Goal: Information Seeking & Learning: Compare options

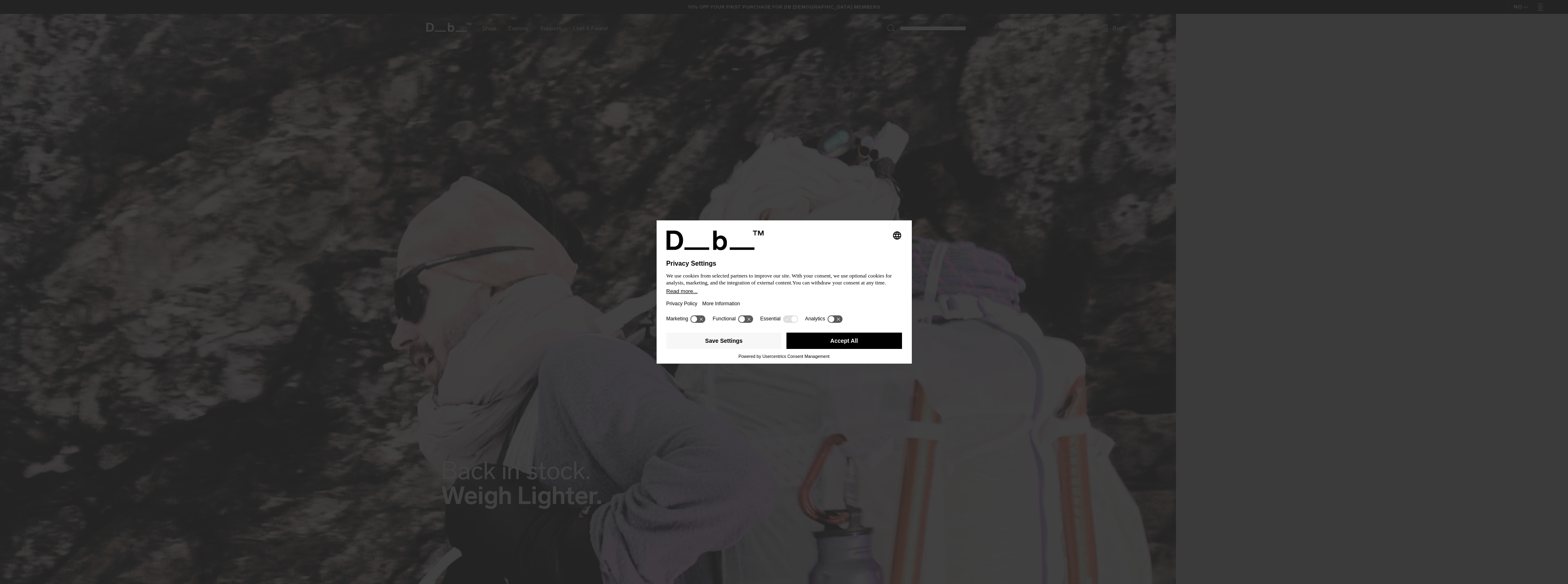
click at [825, 337] on button "Accept All" at bounding box center [844, 341] width 116 height 16
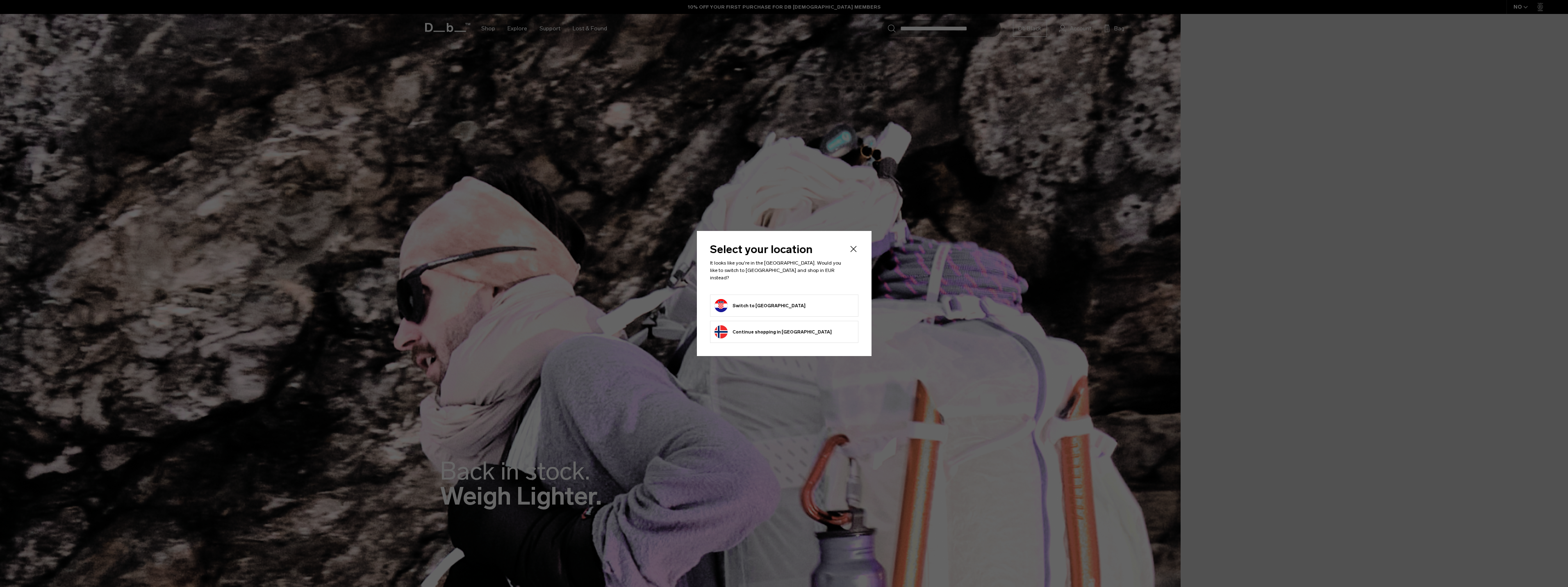
click at [778, 302] on form "Switch to Croatia" at bounding box center [784, 305] width 139 height 13
click at [760, 303] on button "Switch to Croatia" at bounding box center [760, 305] width 91 height 13
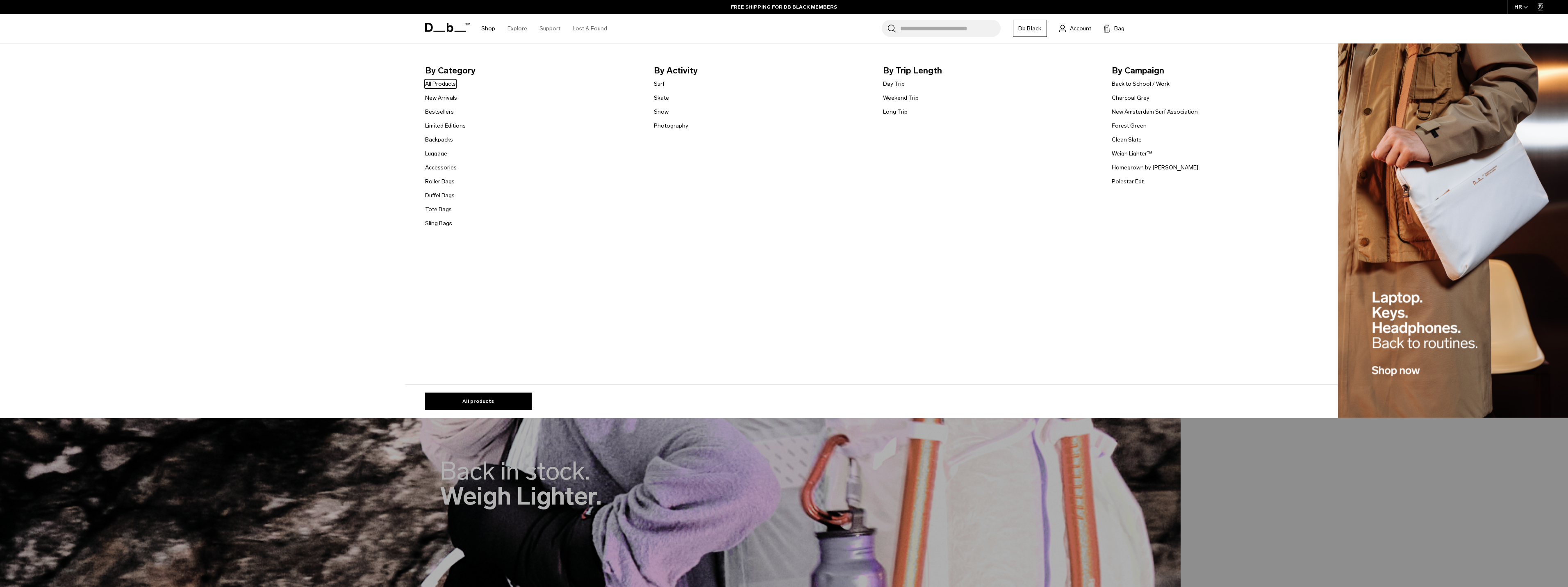
click at [488, 27] on link "Shop" at bounding box center [488, 29] width 14 height 29
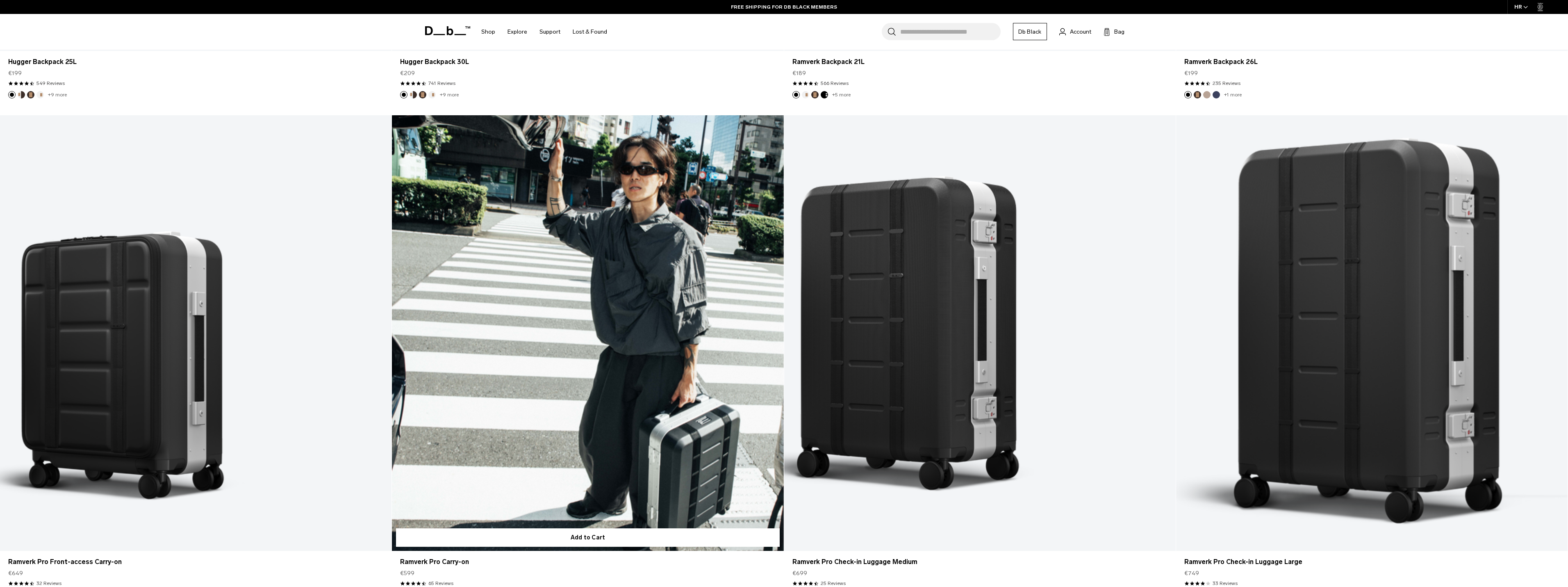
scroll to position [780, 0]
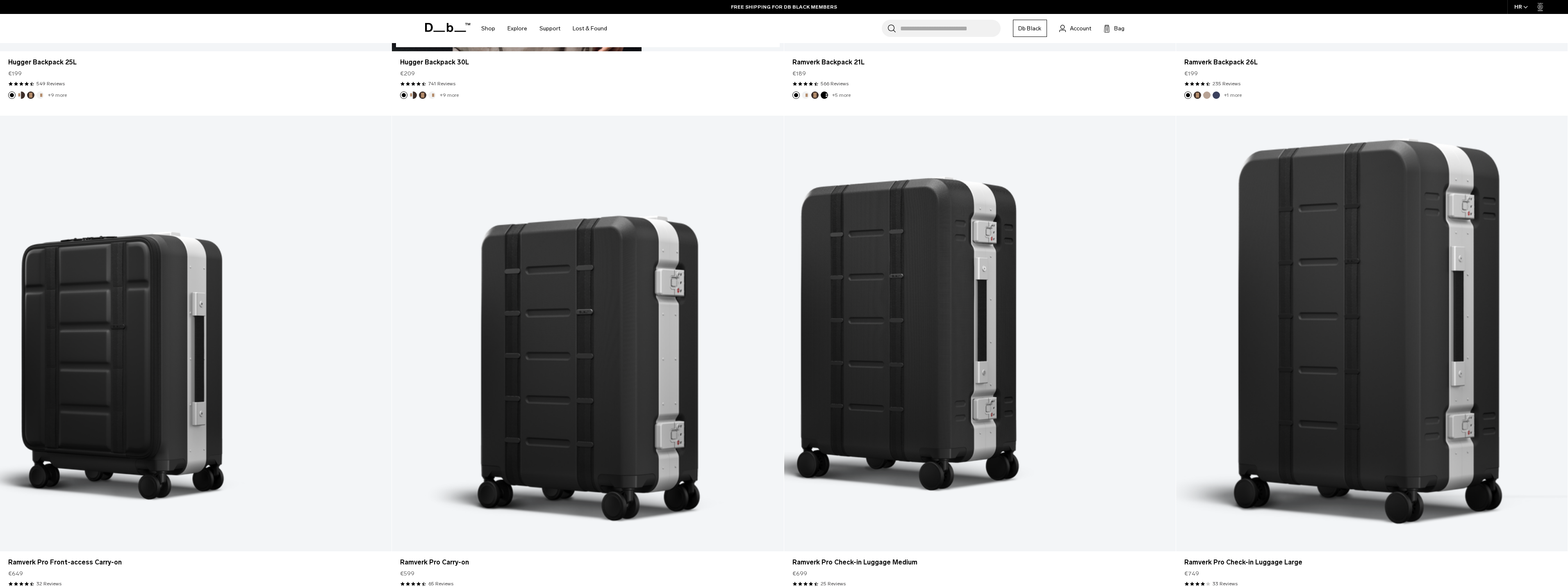
click at [414, 96] on button "Cappuccino" at bounding box center [413, 95] width 7 height 7
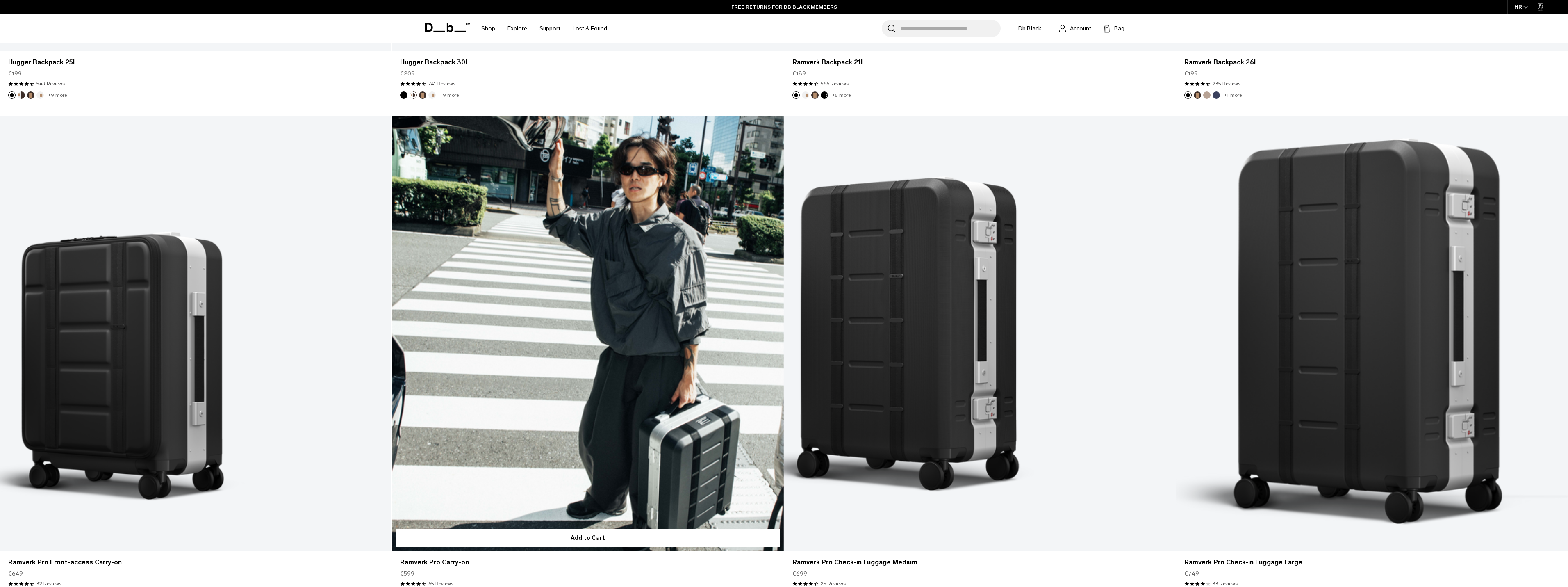
click at [544, 316] on link "Ramverk Pro Carry-on" at bounding box center [587, 333] width 392 height 435
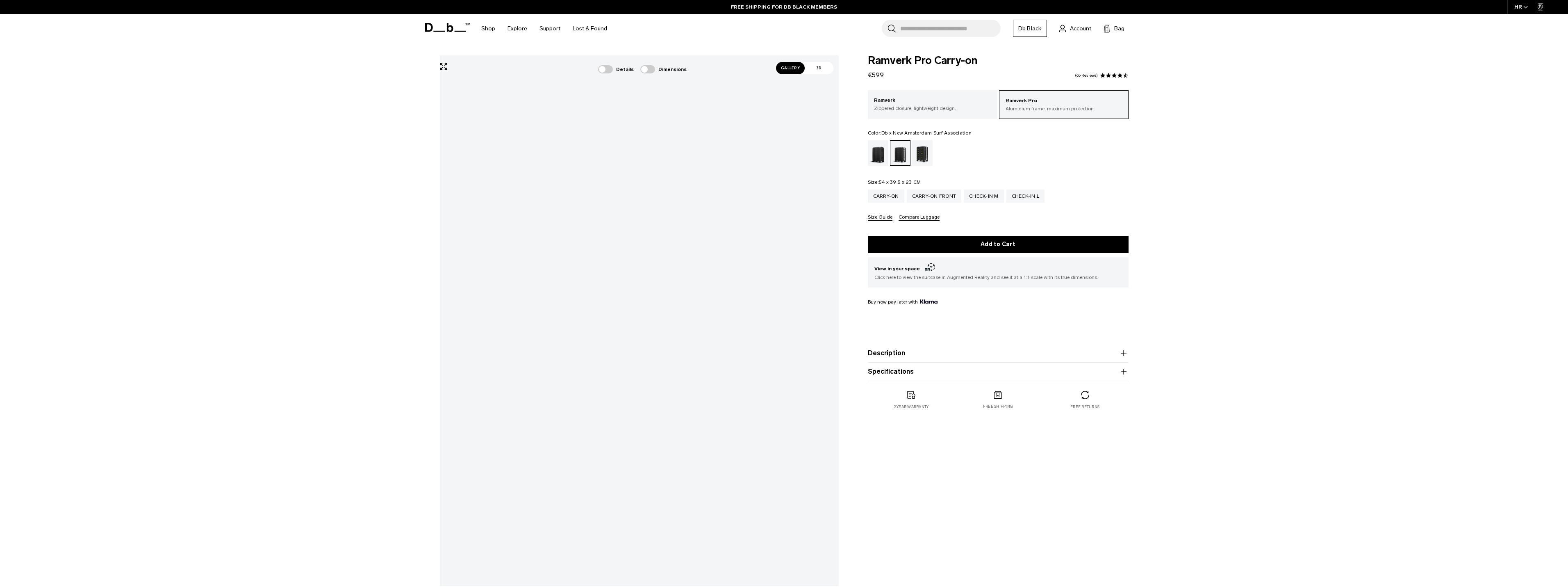
click at [925, 155] on div "Db x New Amsterdam Surf Association" at bounding box center [923, 153] width 21 height 26
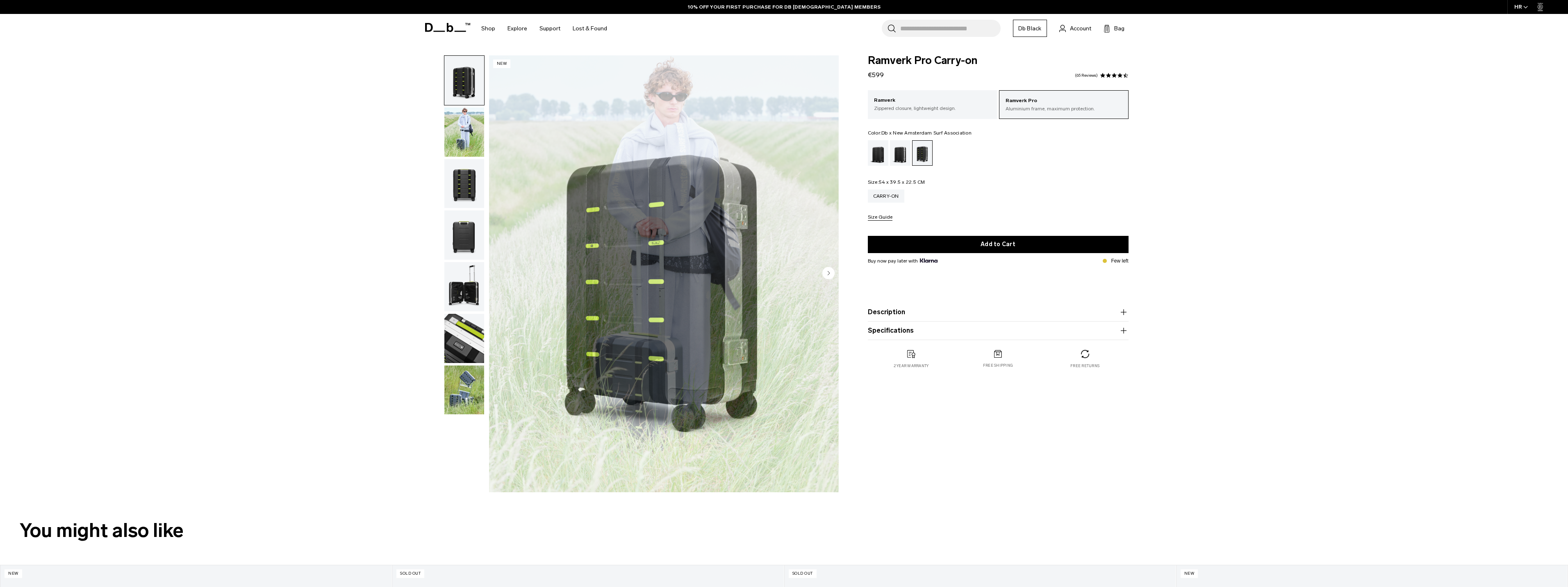
click at [689, 293] on img "1 / 7" at bounding box center [664, 274] width 350 height 437
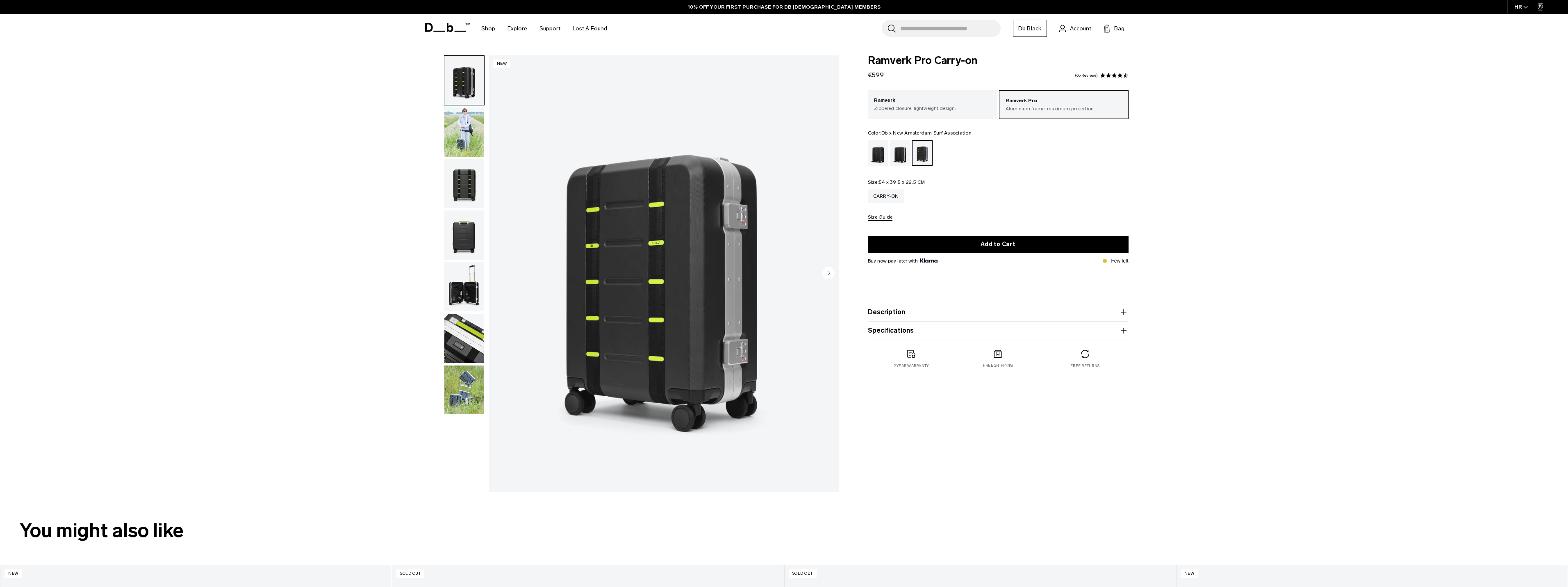
click at [720, 320] on img "1 / 7" at bounding box center [664, 274] width 350 height 437
click at [831, 277] on circle "Next slide" at bounding box center [829, 273] width 12 height 12
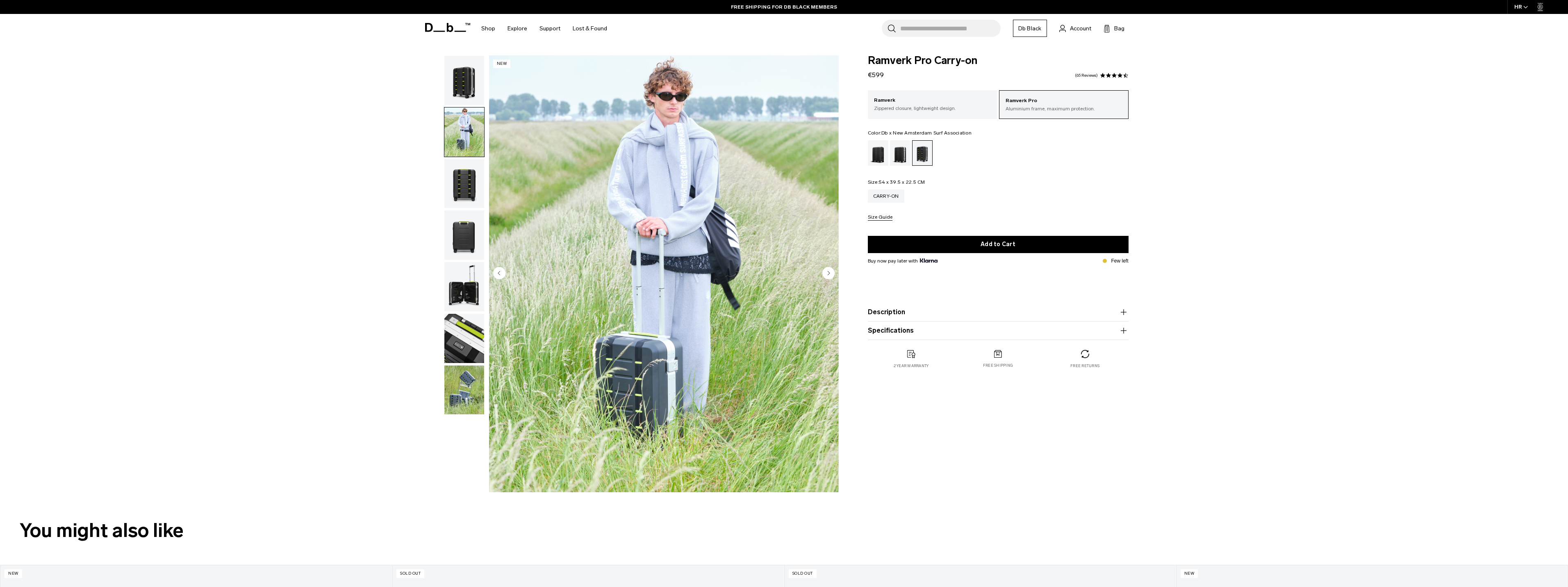
click at [830, 277] on circle "Next slide" at bounding box center [829, 273] width 12 height 12
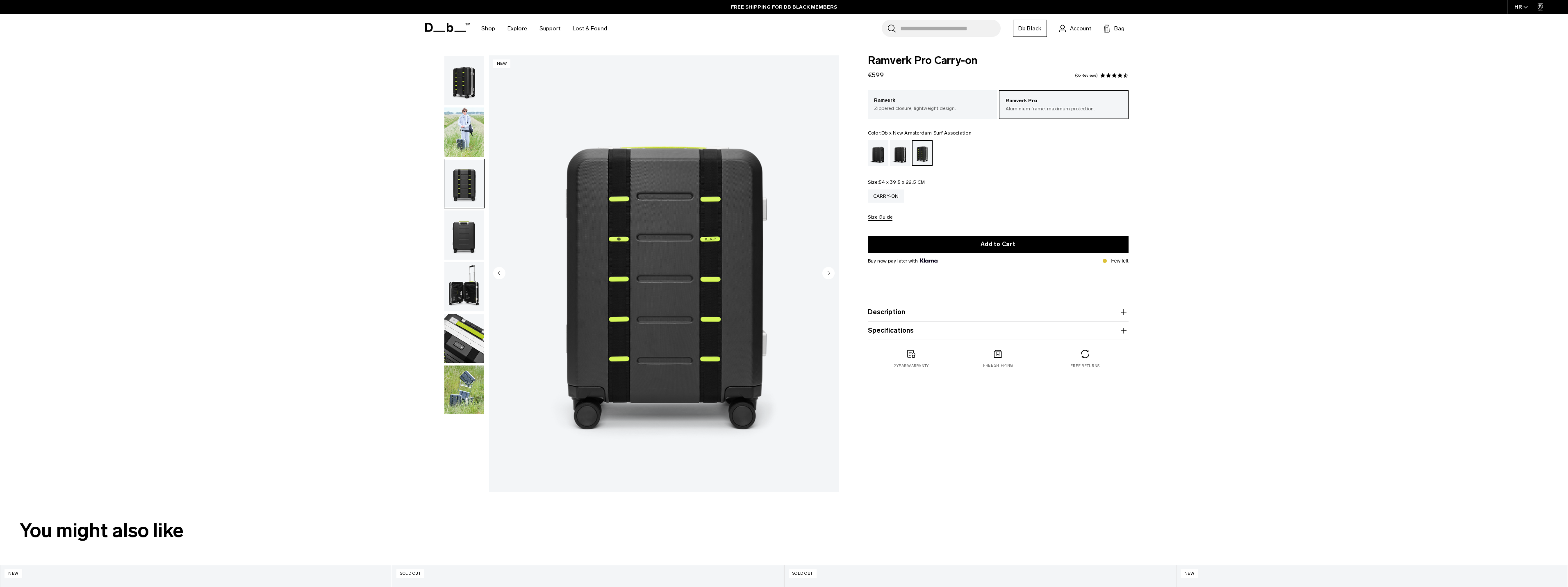
click at [830, 277] on circle "Next slide" at bounding box center [829, 273] width 12 height 12
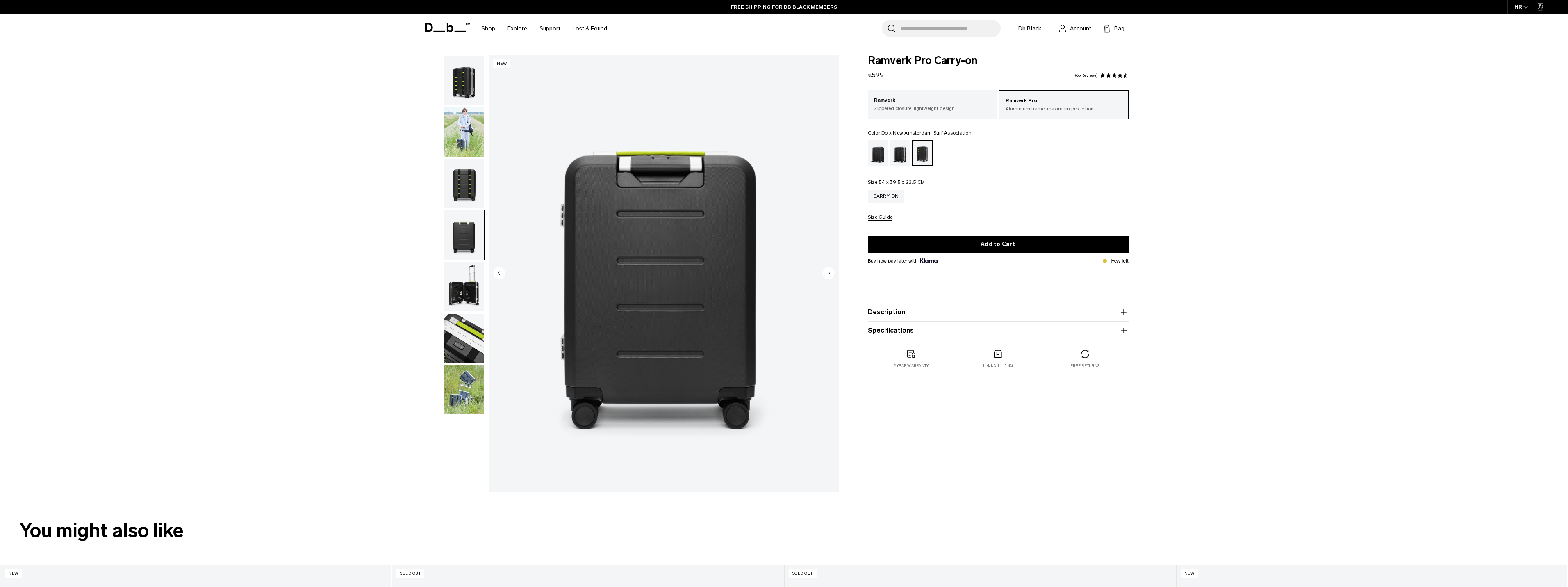
click at [830, 277] on circle "Next slide" at bounding box center [829, 273] width 12 height 12
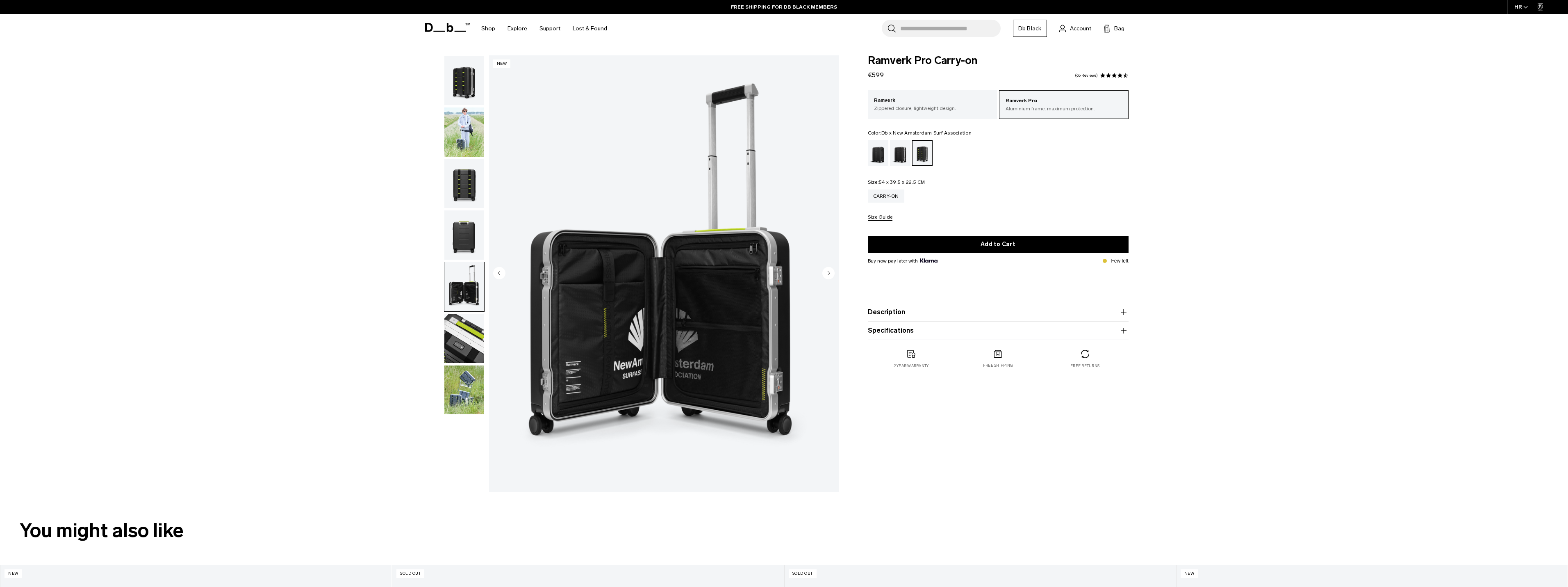
click at [830, 277] on circle "Next slide" at bounding box center [829, 273] width 12 height 12
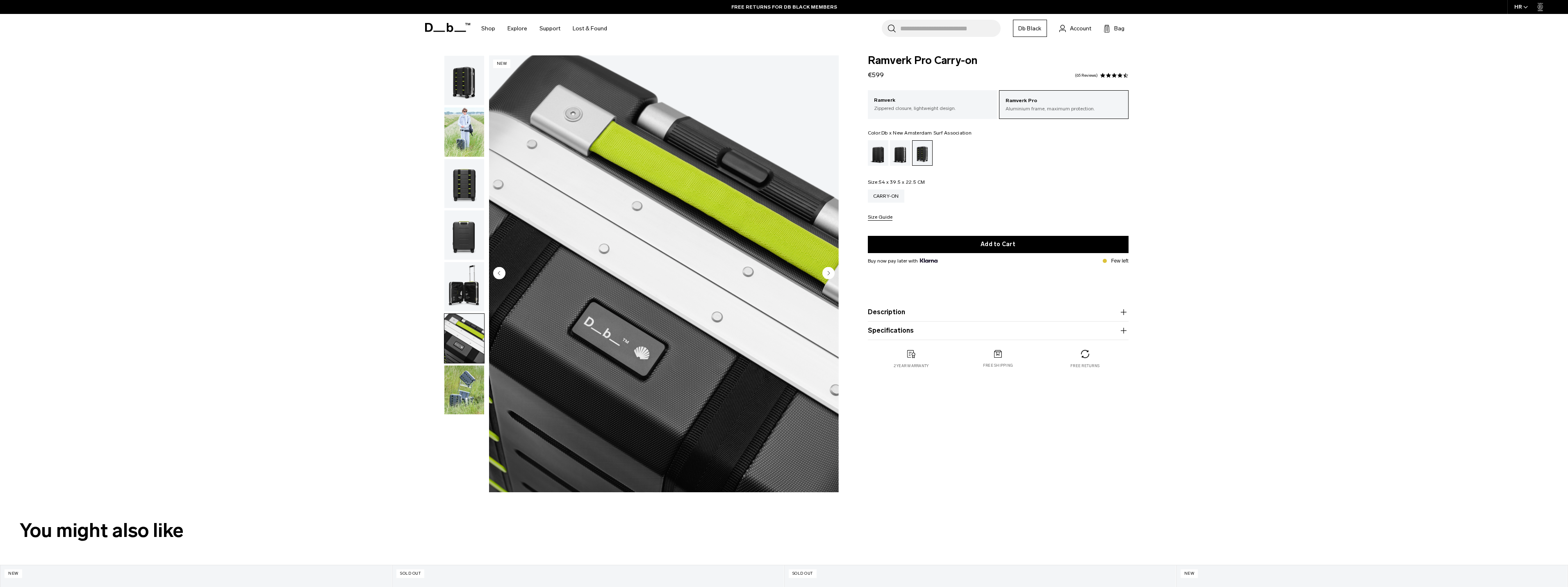
click at [830, 277] on circle "Next slide" at bounding box center [829, 273] width 12 height 12
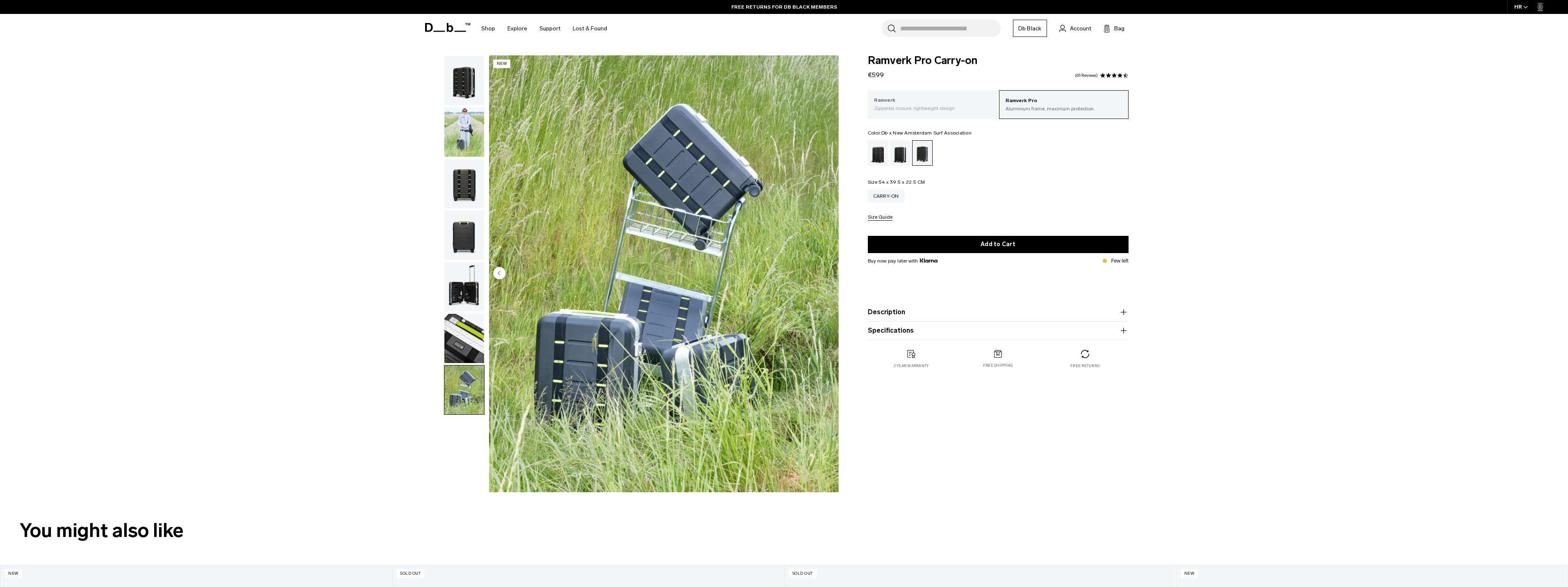
click at [920, 109] on p "Zippered closure, lightweight design." at bounding box center [932, 108] width 117 height 7
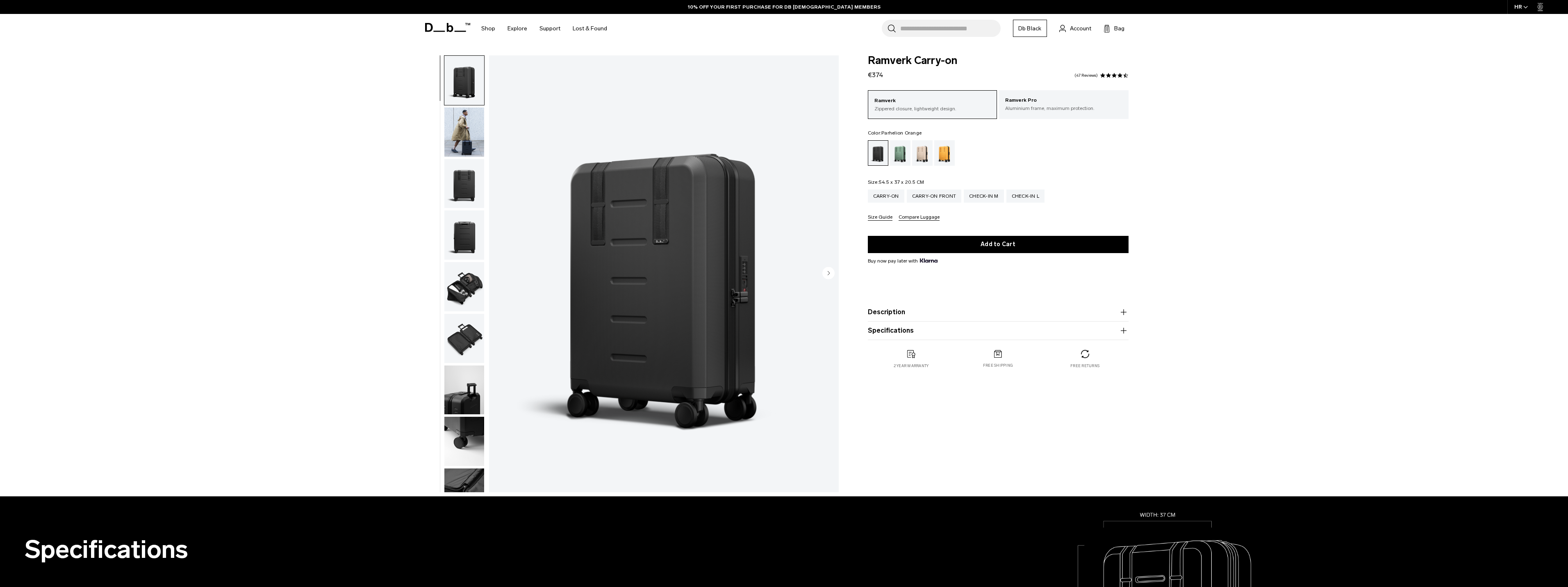
click at [941, 157] on div "Parhelion Orange" at bounding box center [945, 153] width 21 height 26
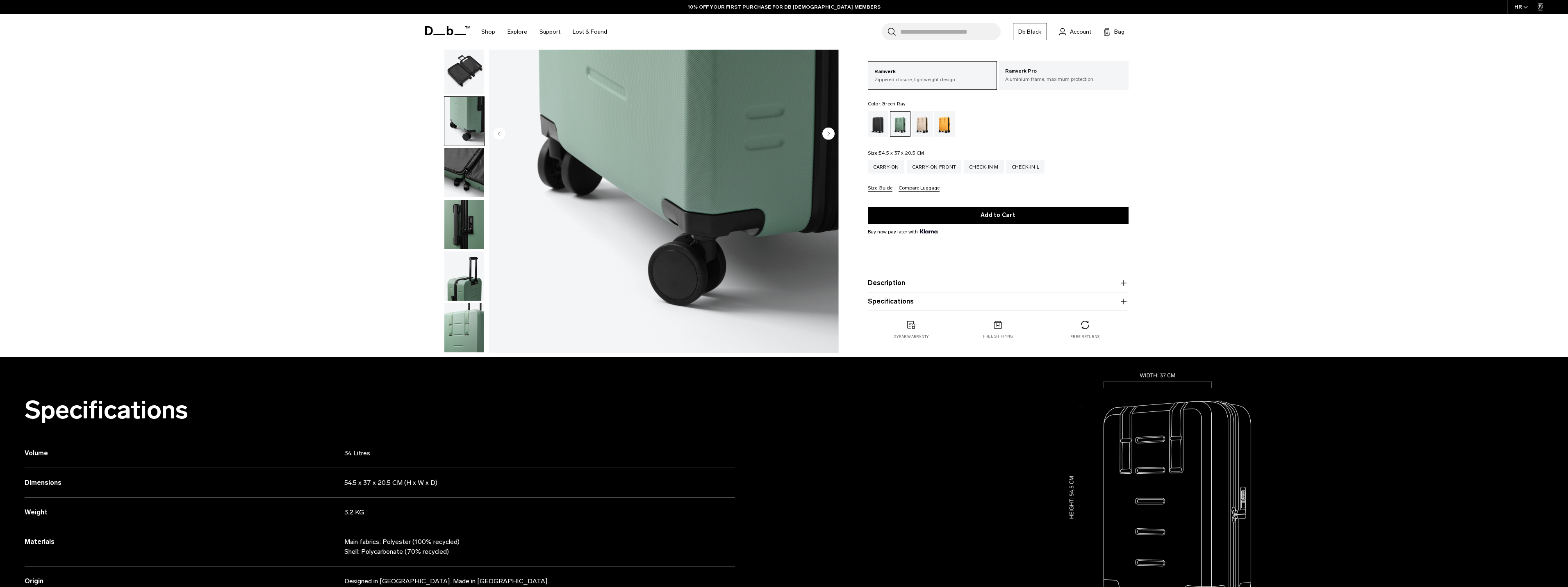
scroll to position [82, 0]
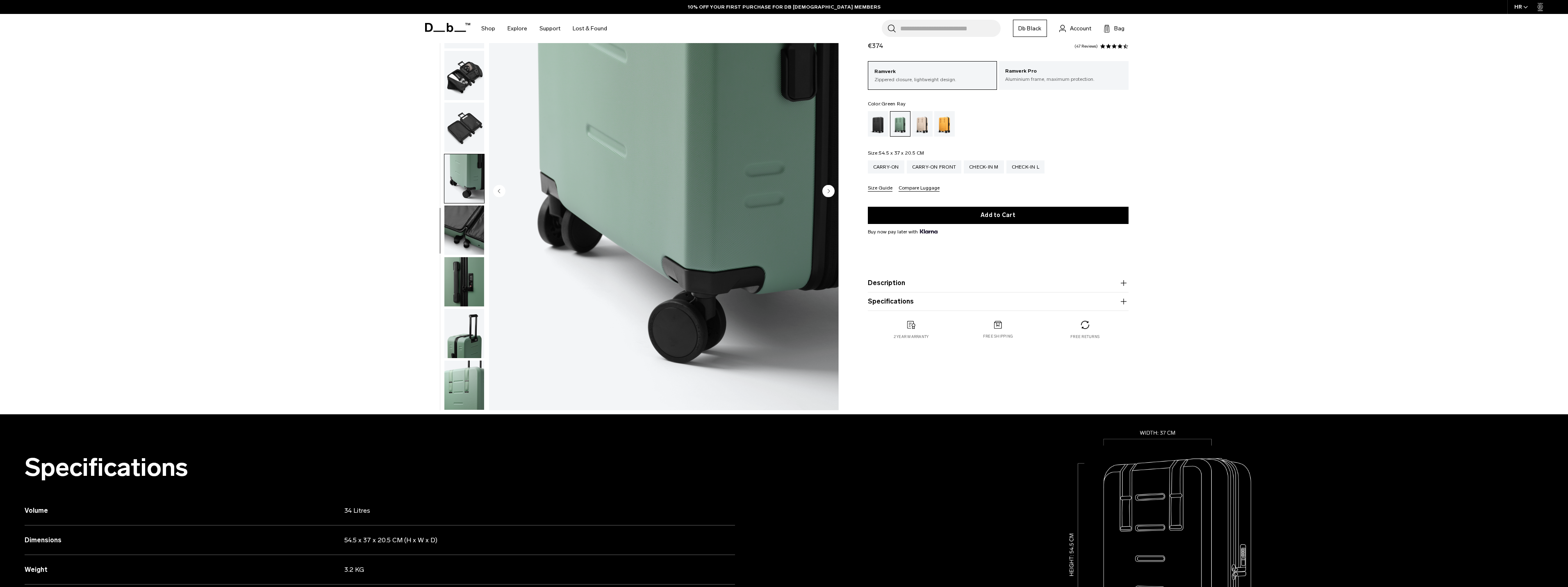
click at [464, 337] on img "button" at bounding box center [464, 333] width 40 height 49
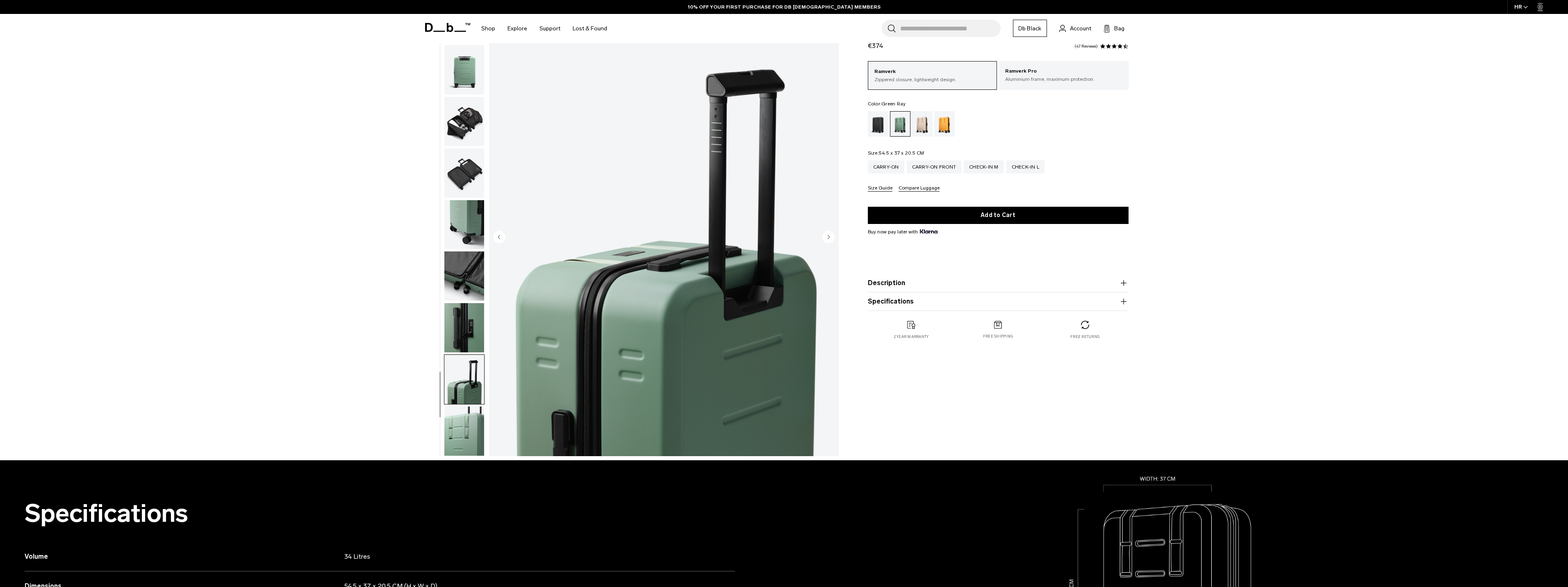
scroll to position [0, 0]
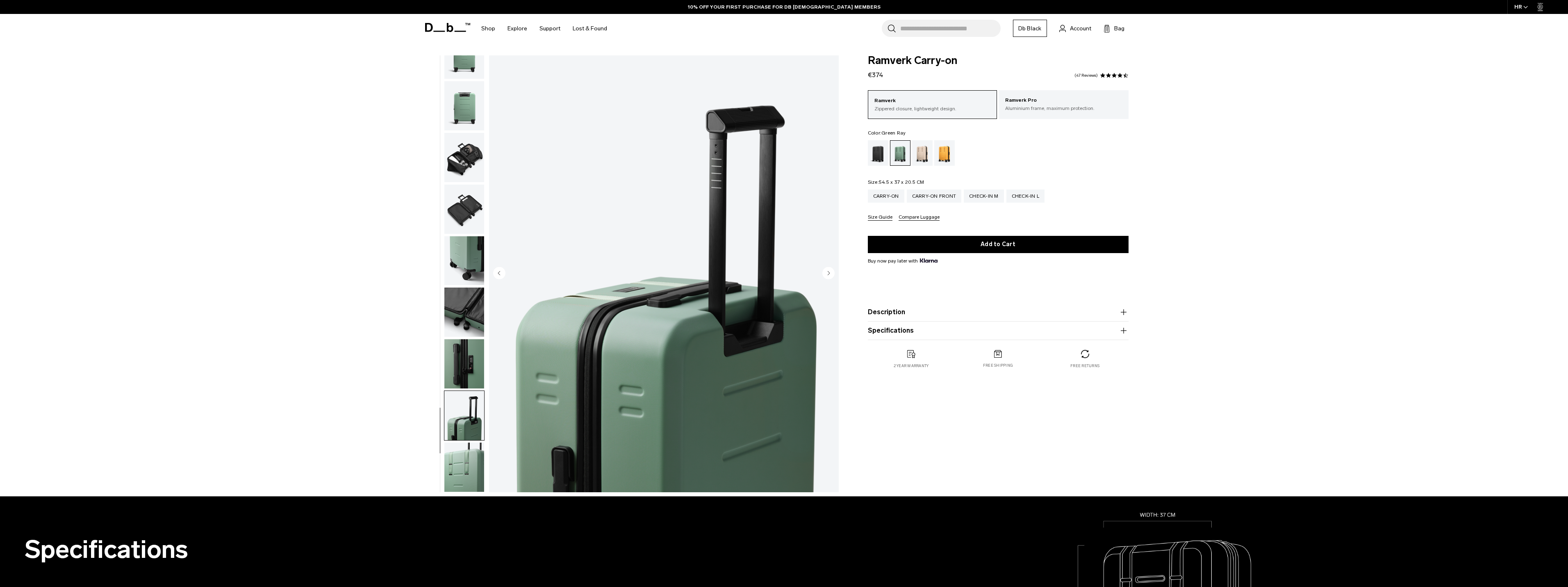
click at [471, 308] on img "button" at bounding box center [464, 312] width 40 height 49
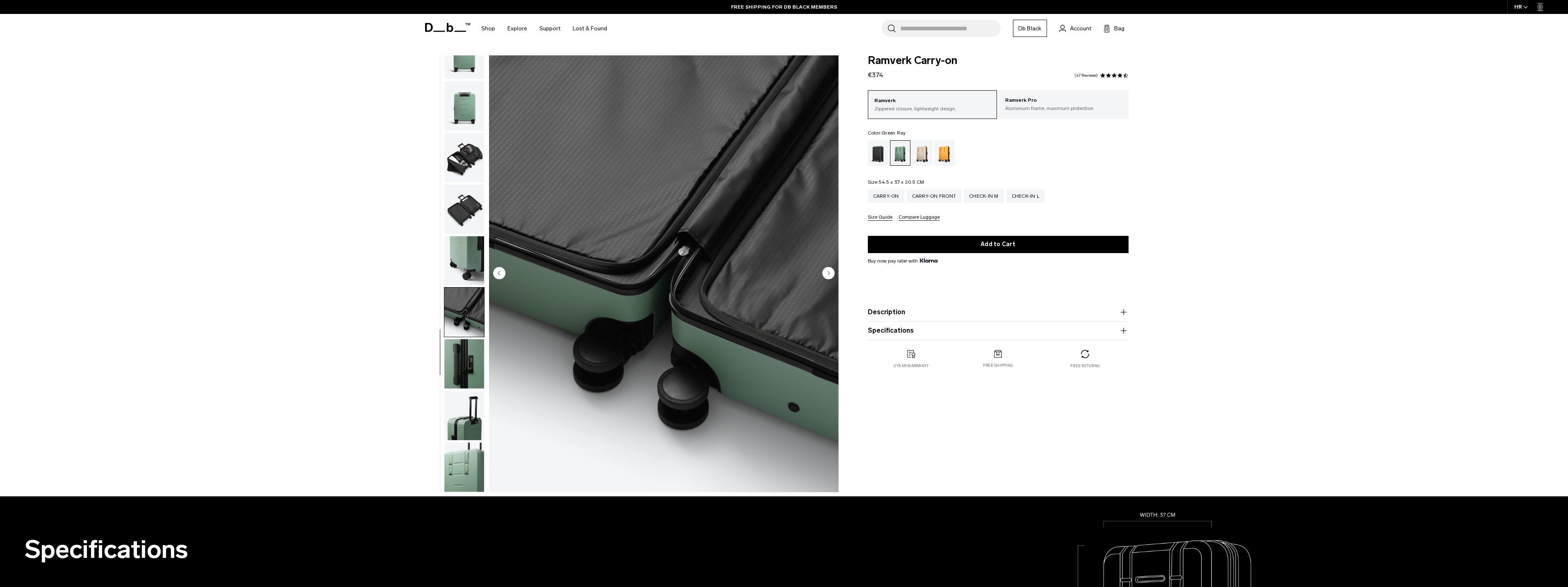
click at [465, 166] on img "button" at bounding box center [464, 157] width 40 height 49
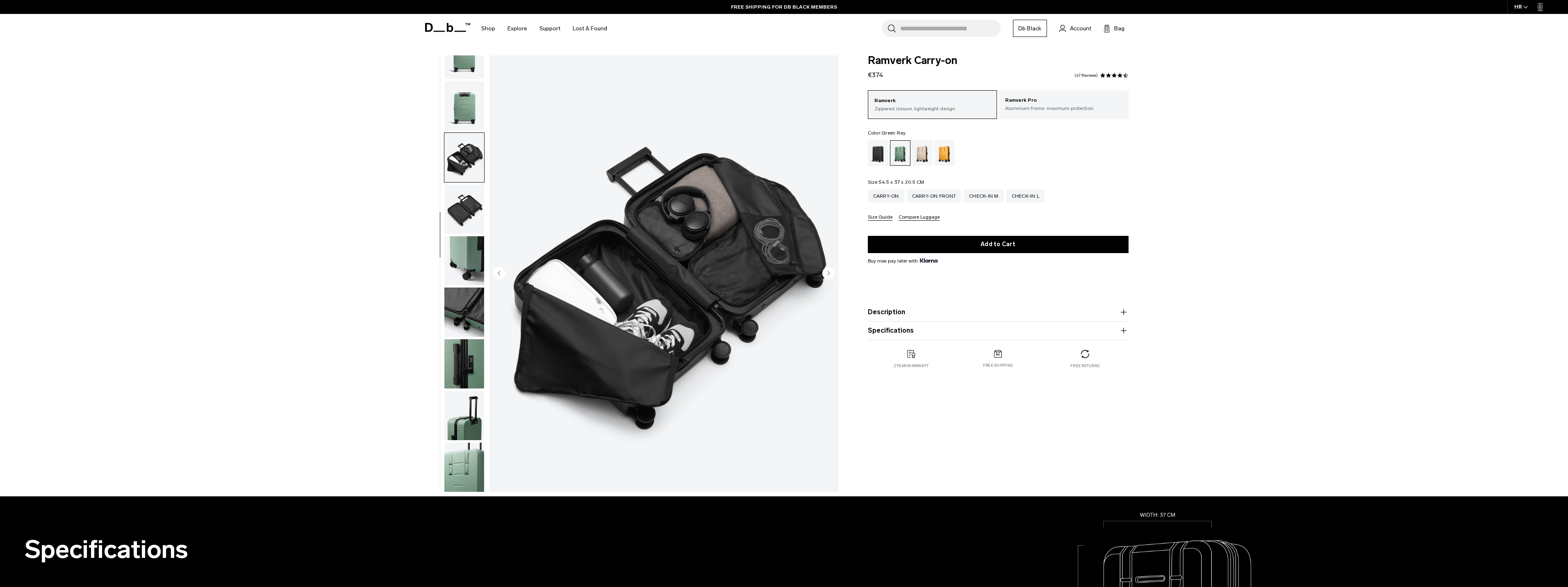
click at [463, 215] on img "button" at bounding box center [464, 209] width 40 height 49
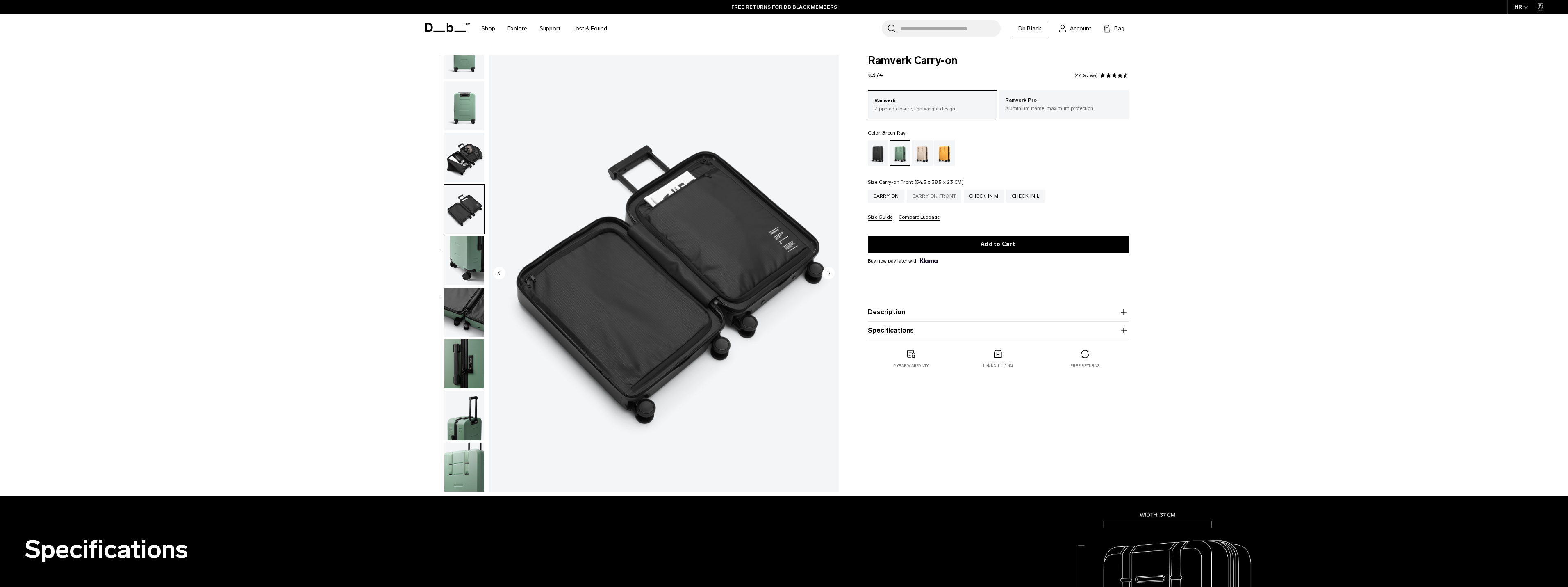
click at [946, 198] on div "Carry-on Front" at bounding box center [934, 196] width 55 height 13
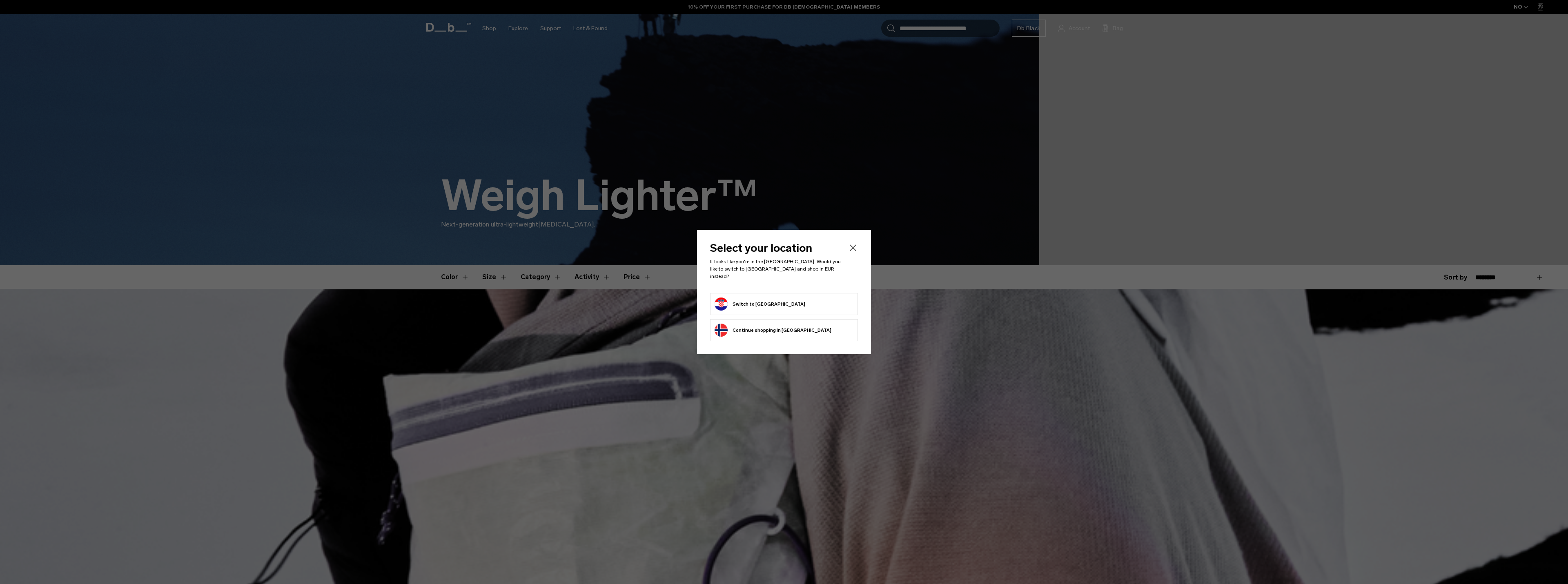
click at [749, 301] on button "Switch to Croatia" at bounding box center [760, 304] width 91 height 13
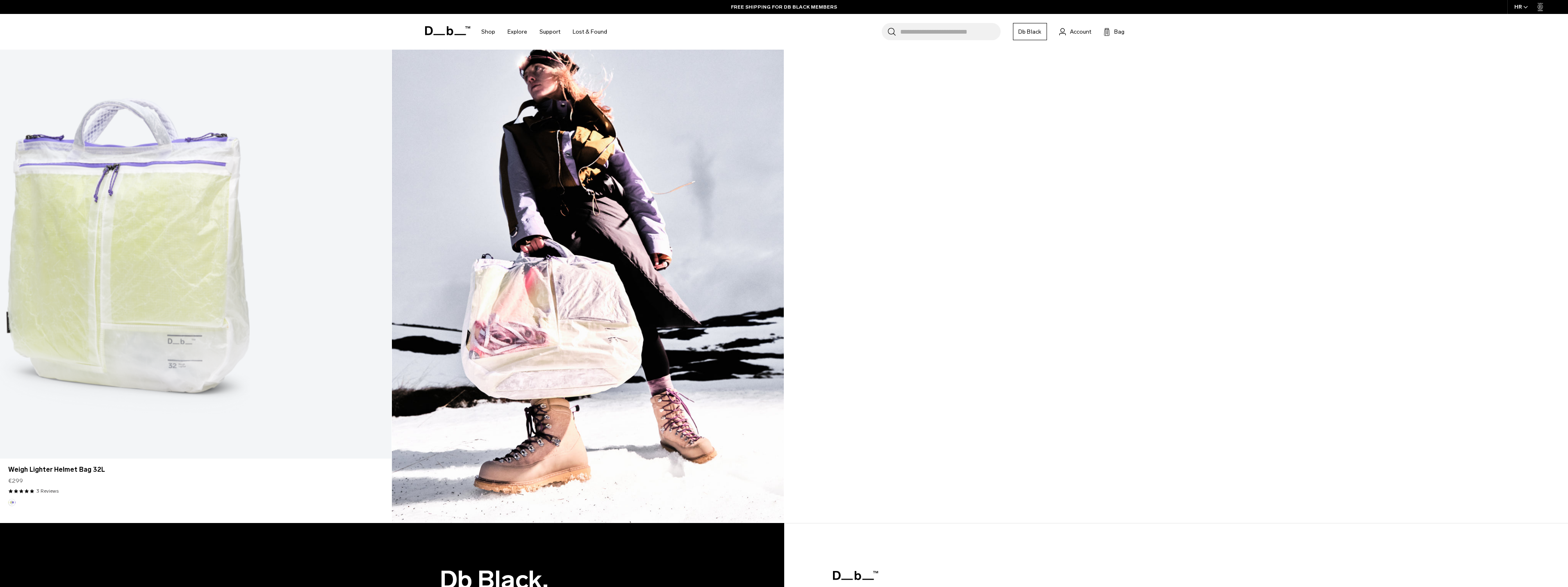
scroll to position [1189, 0]
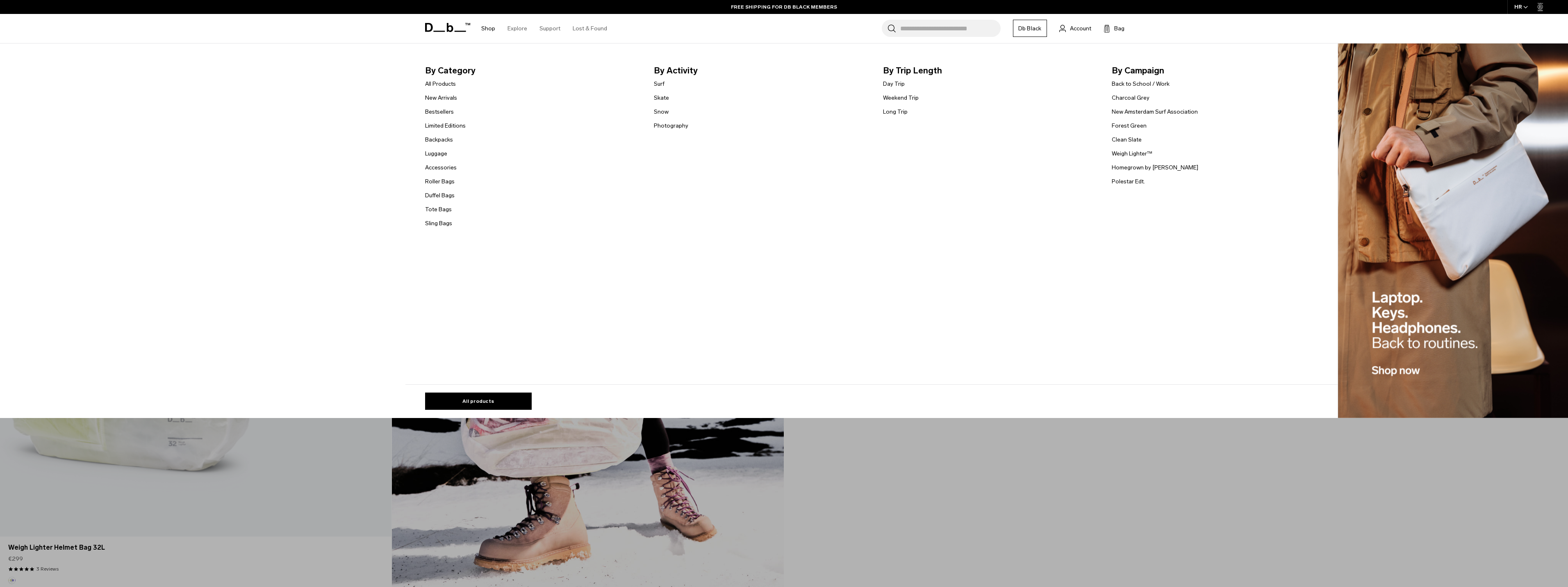
click at [489, 29] on link "Shop" at bounding box center [488, 29] width 14 height 29
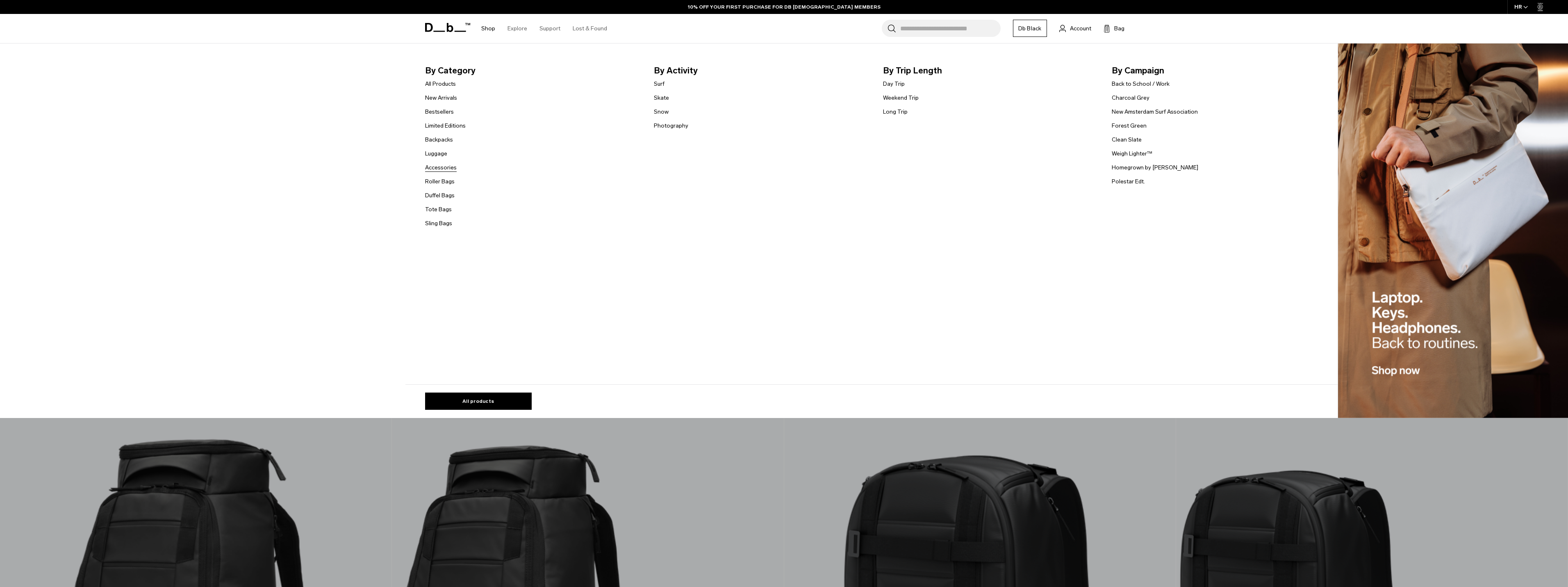
click at [447, 168] on link "Accessories" at bounding box center [441, 168] width 32 height 9
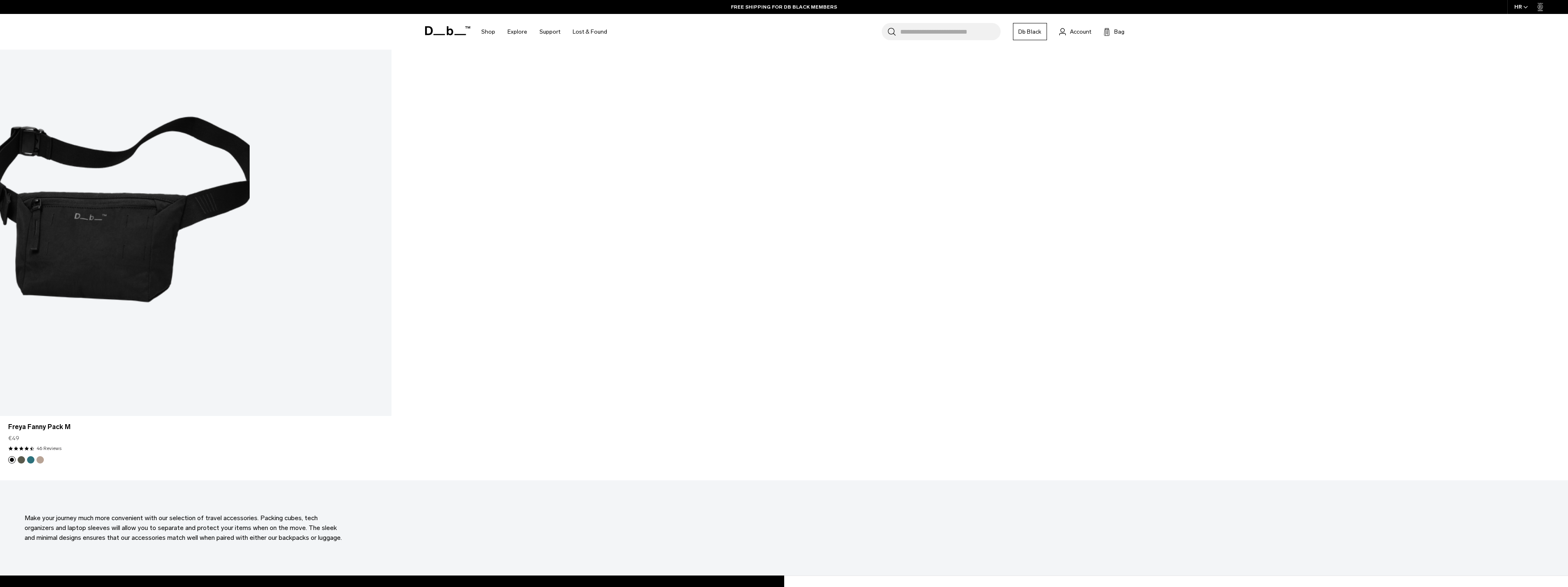
scroll to position [5414, 0]
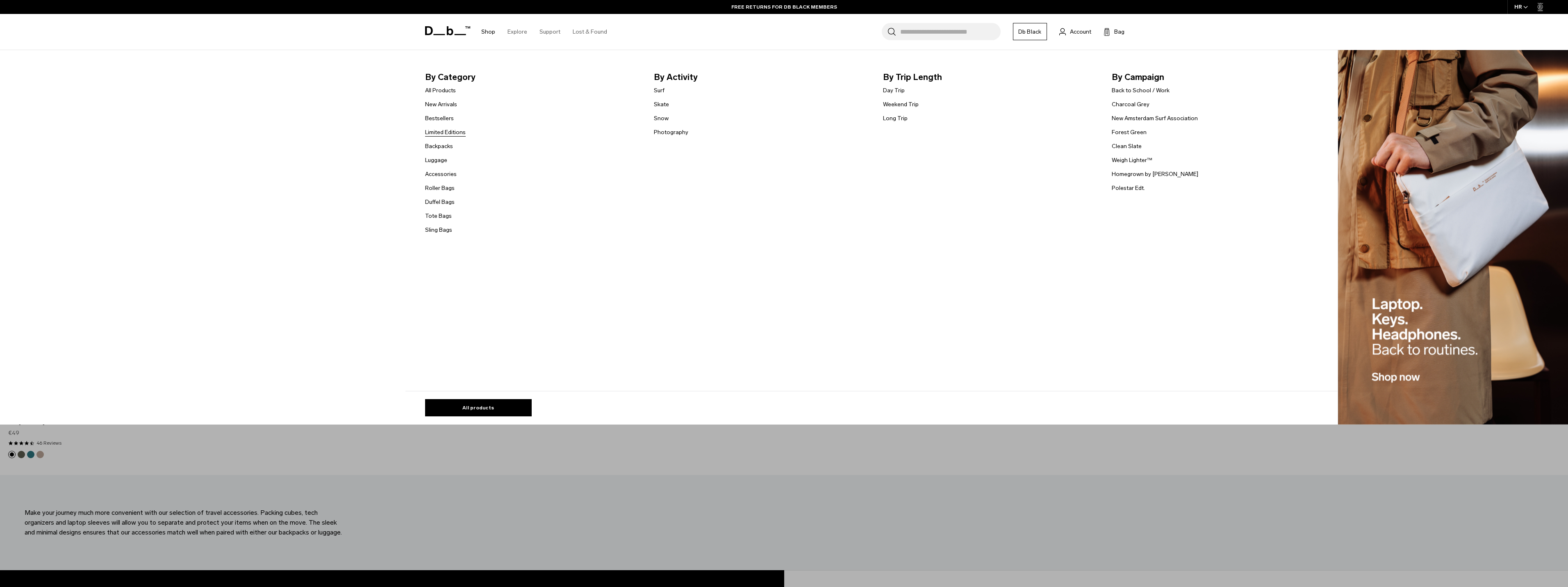
click at [447, 131] on link "Limited Editions" at bounding box center [445, 132] width 40 height 9
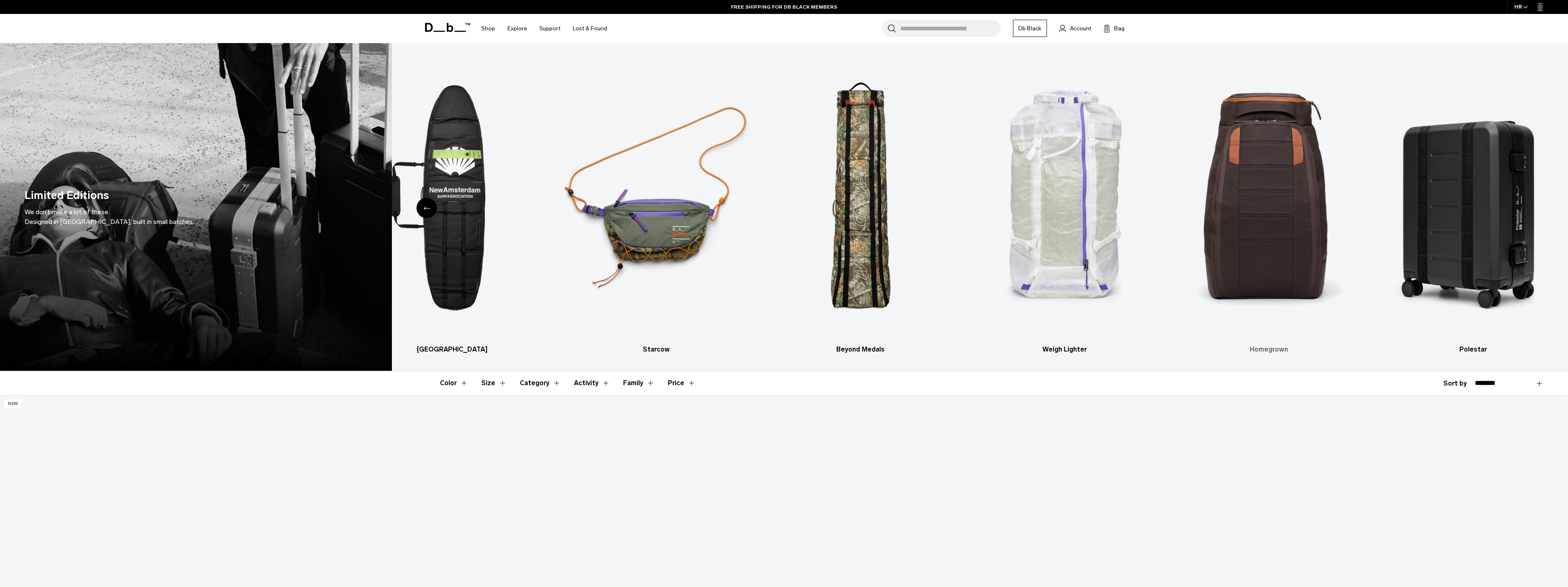
click at [1267, 278] on img "5 / 6" at bounding box center [1269, 198] width 190 height 285
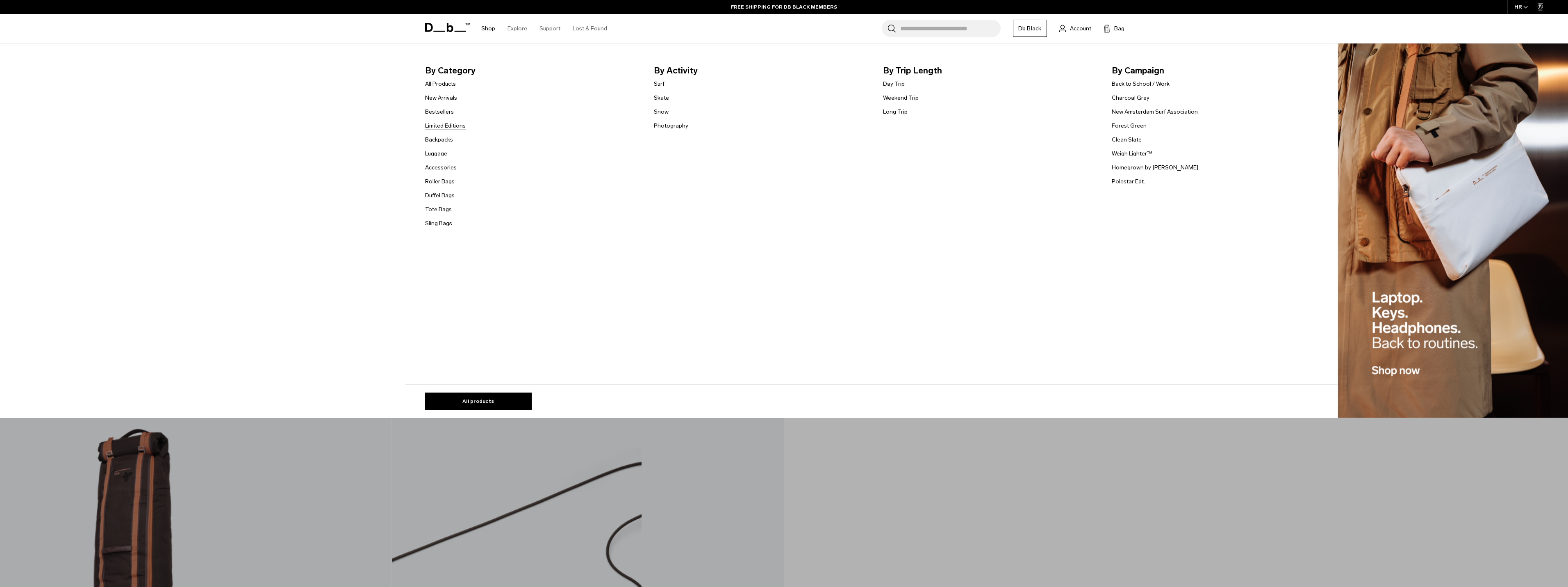
click at [449, 125] on link "Limited Editions" at bounding box center [445, 126] width 40 height 9
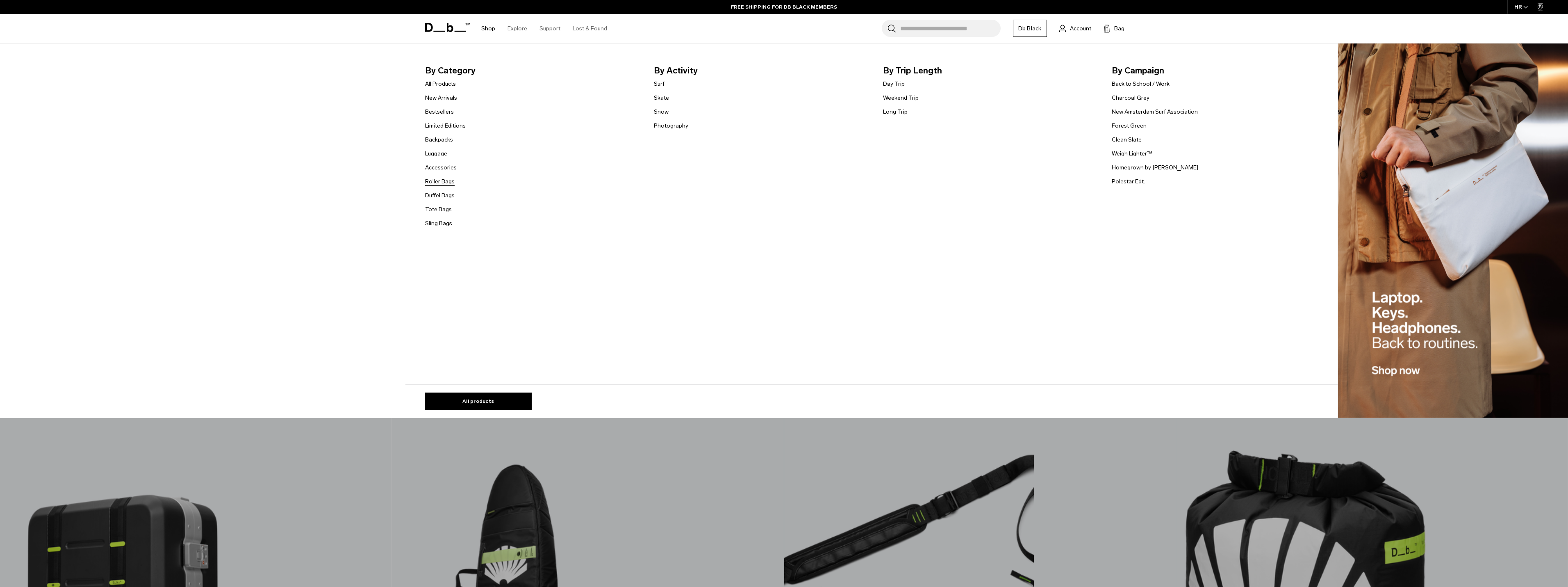
click at [447, 180] on link "Roller Bags" at bounding box center [440, 182] width 29 height 9
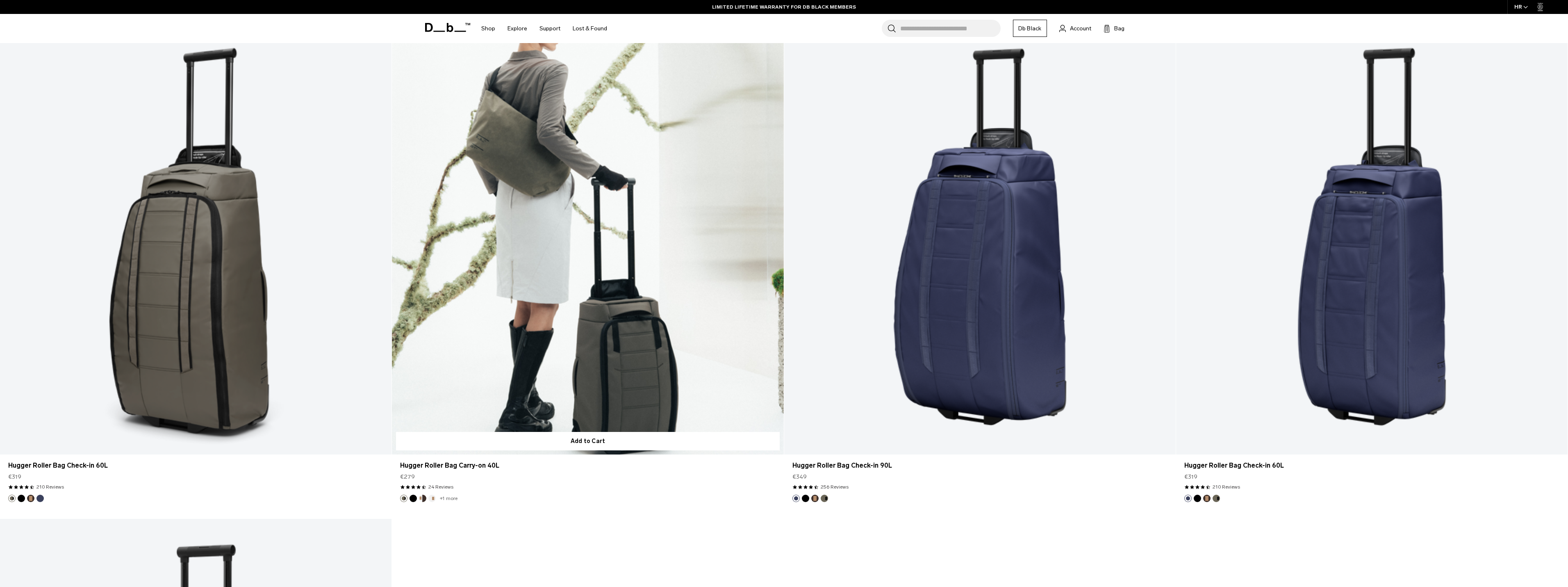
scroll to position [1354, 0]
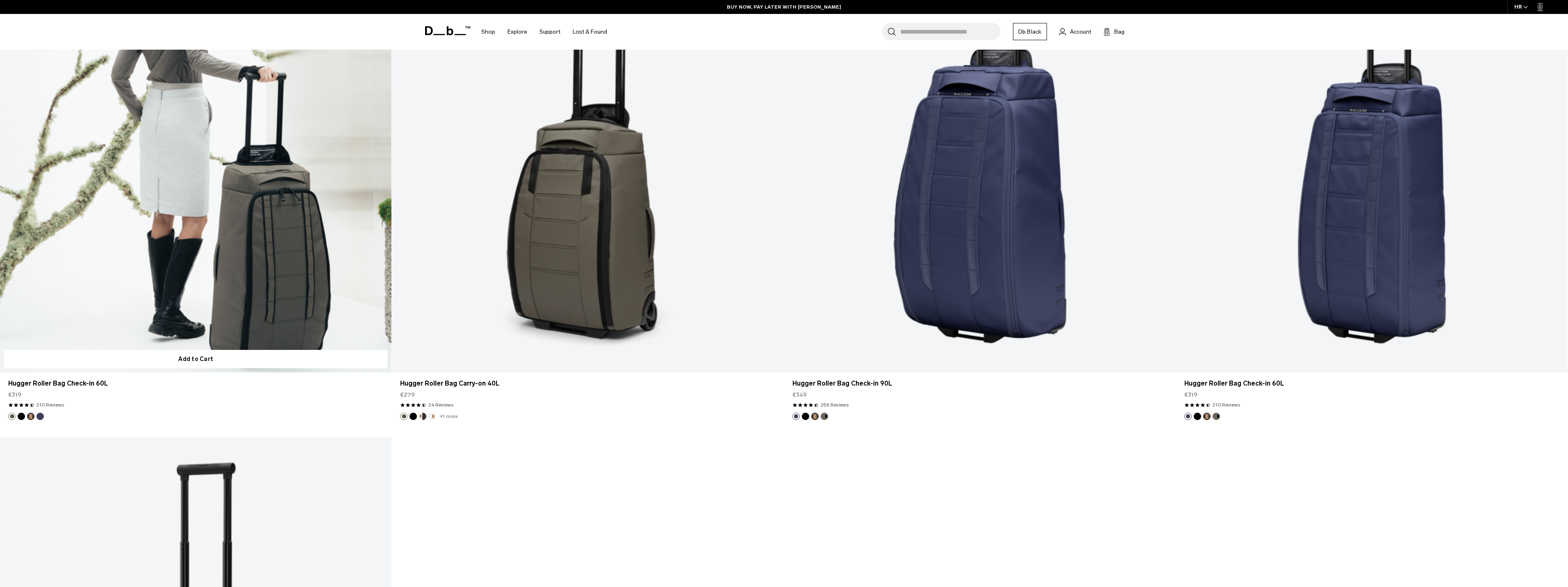
click at [203, 298] on link "Hugger Roller Bag Check-in 60L" at bounding box center [196, 155] width 392 height 435
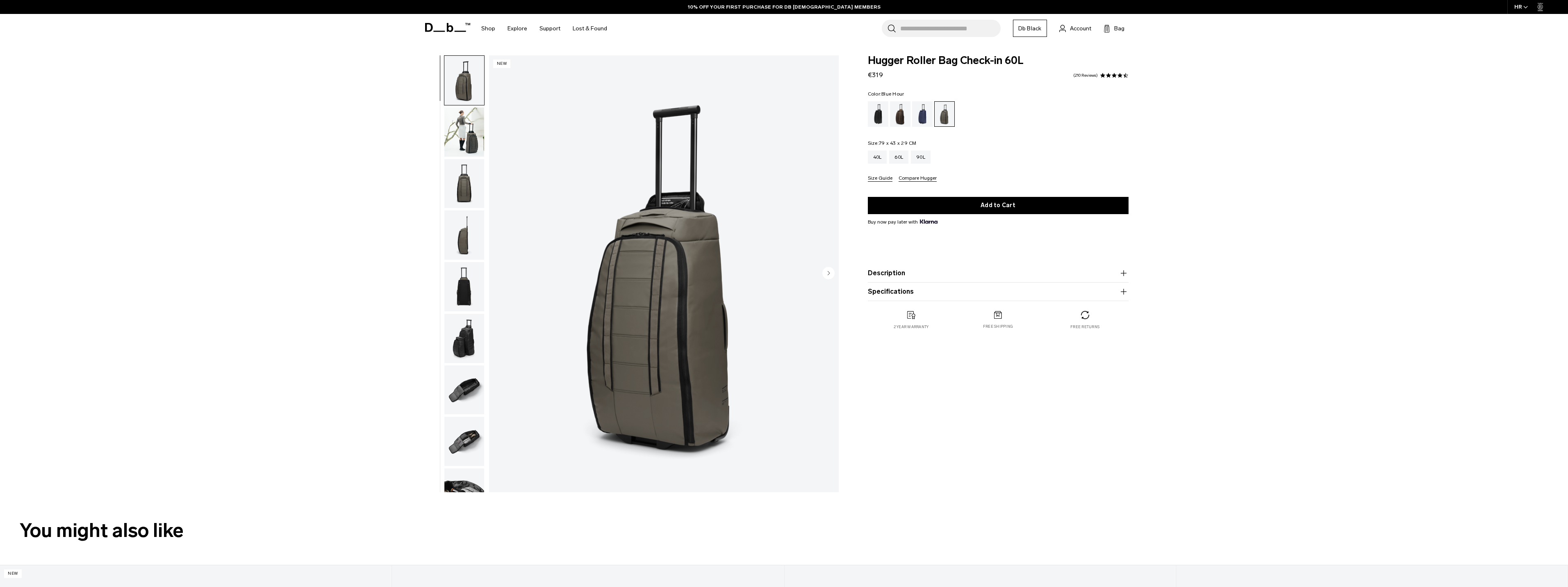
click at [923, 114] on div "Blue Hour" at bounding box center [923, 114] width 21 height 26
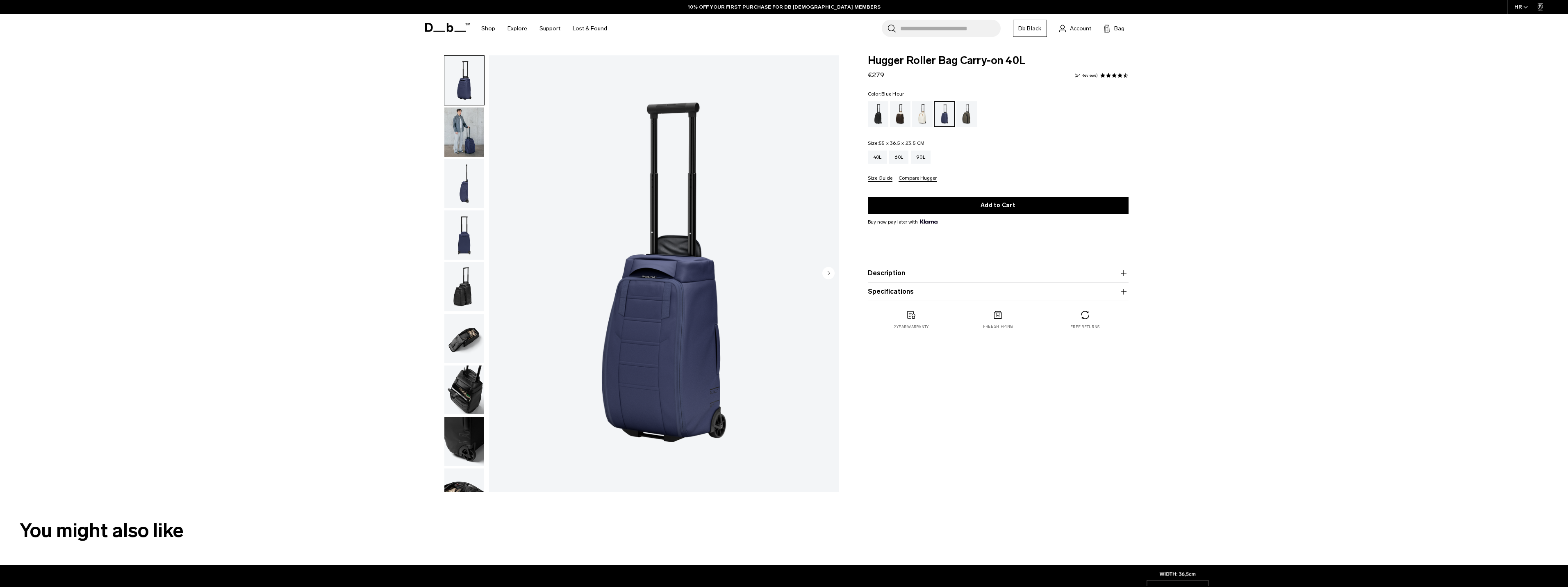
click at [474, 337] on img "button" at bounding box center [464, 338] width 40 height 49
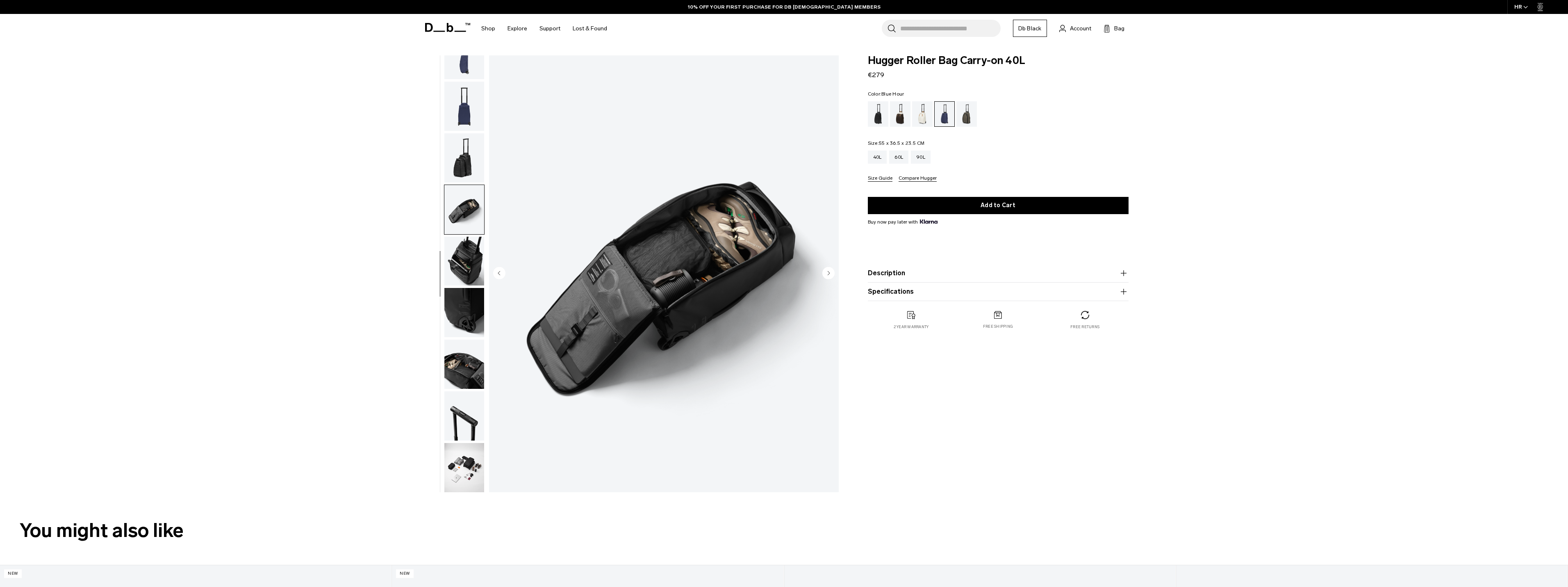
scroll to position [129, 0]
click at [463, 371] on img "button" at bounding box center [464, 364] width 40 height 49
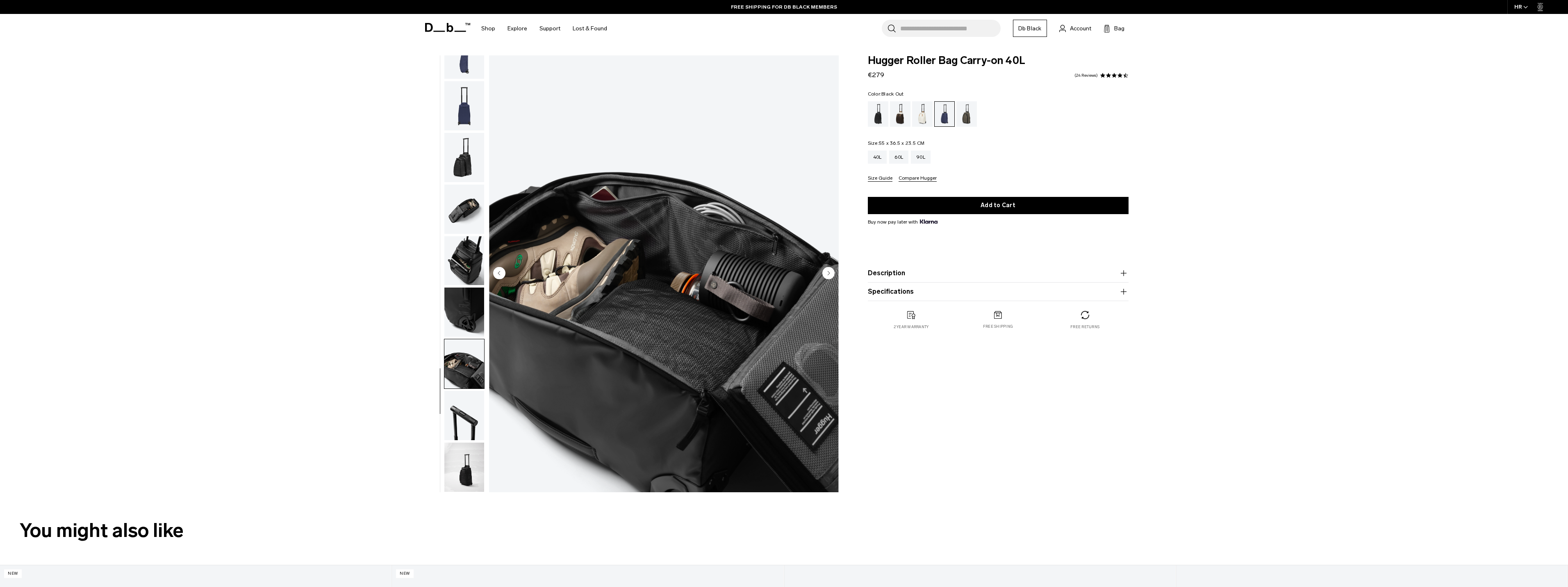
click at [885, 119] on div "Black Out" at bounding box center [878, 114] width 21 height 26
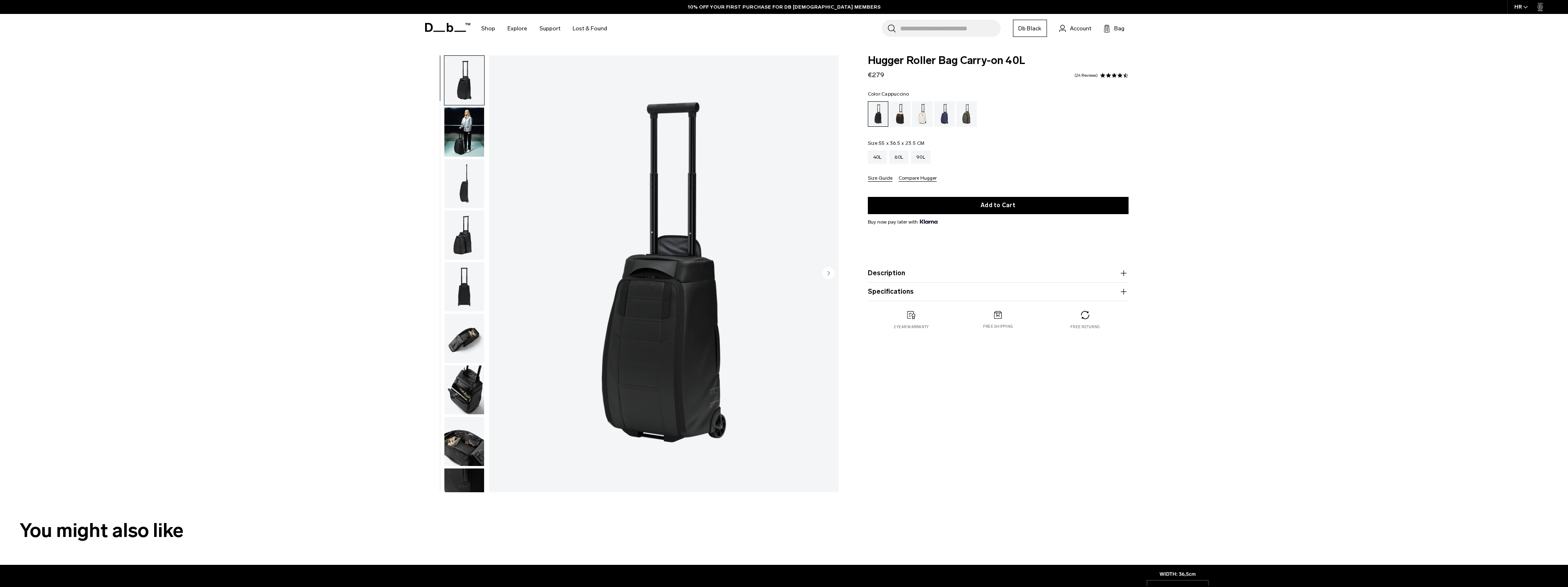
click at [899, 118] on div "Cappuccino" at bounding box center [900, 114] width 21 height 26
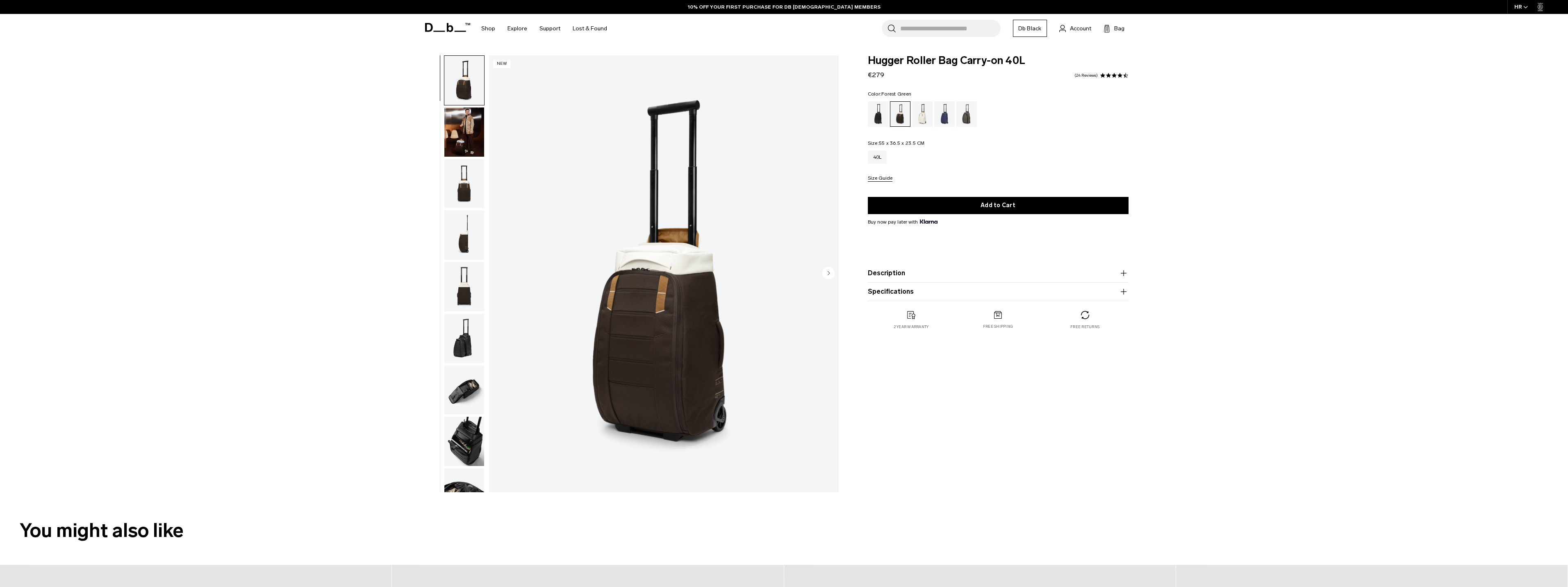
click at [969, 117] on div "Forest Green" at bounding box center [967, 114] width 21 height 26
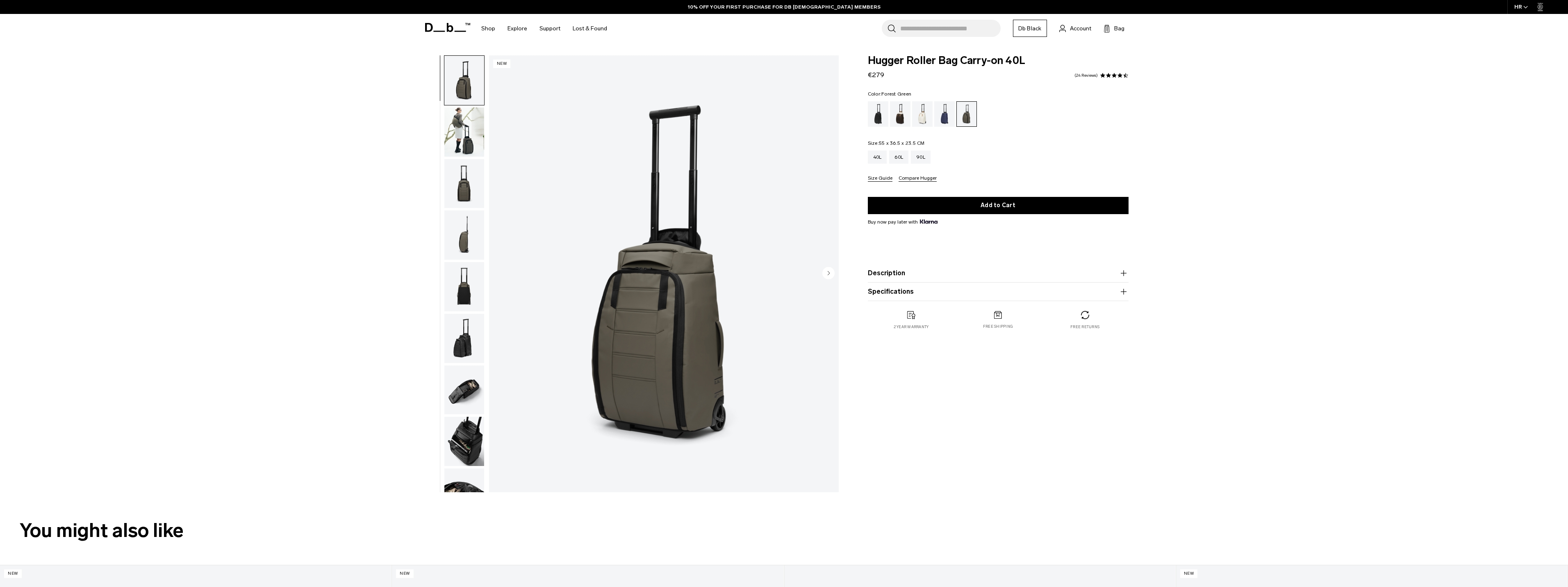
click at [920, 179] on button "Compare Hugger" at bounding box center [917, 179] width 38 height 6
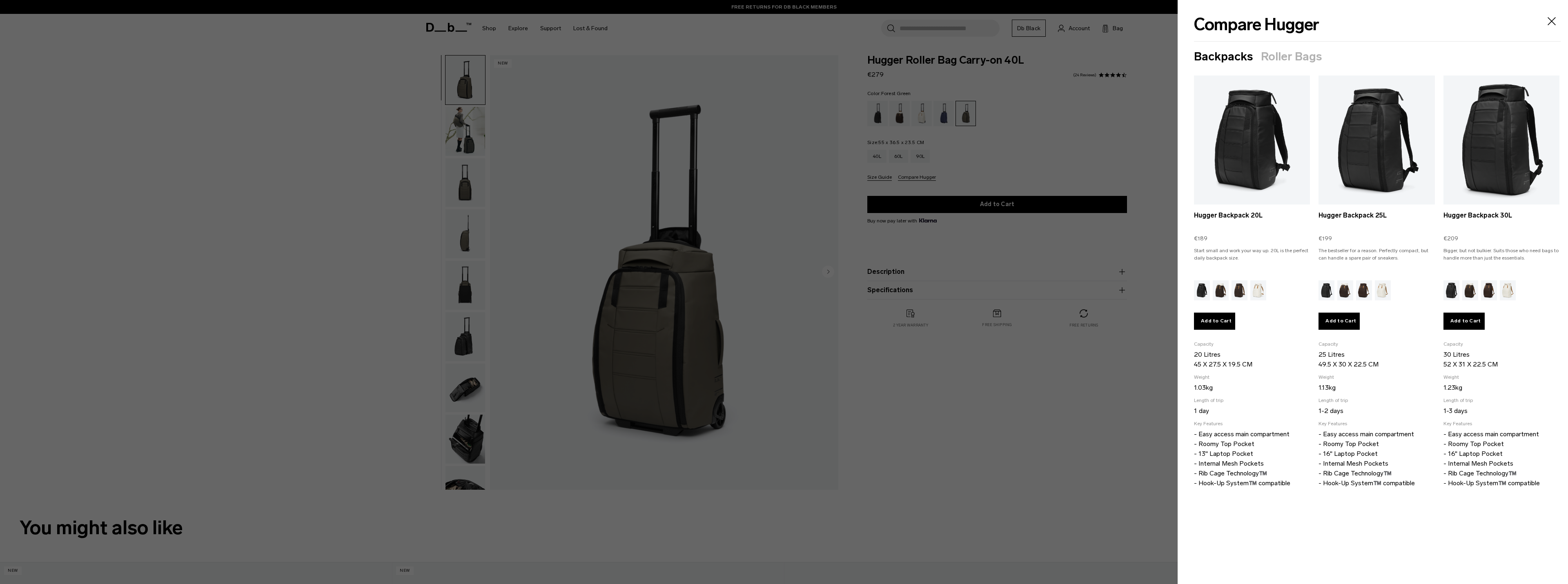
click at [1555, 19] on icon "Close" at bounding box center [1551, 21] width 13 height 13
